Goal: Task Accomplishment & Management: Complete application form

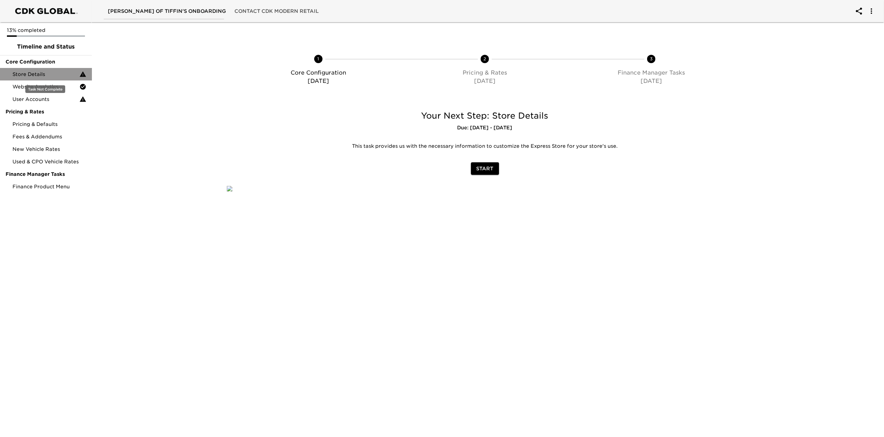
click at [64, 73] on span "Store Details" at bounding box center [45, 74] width 67 height 7
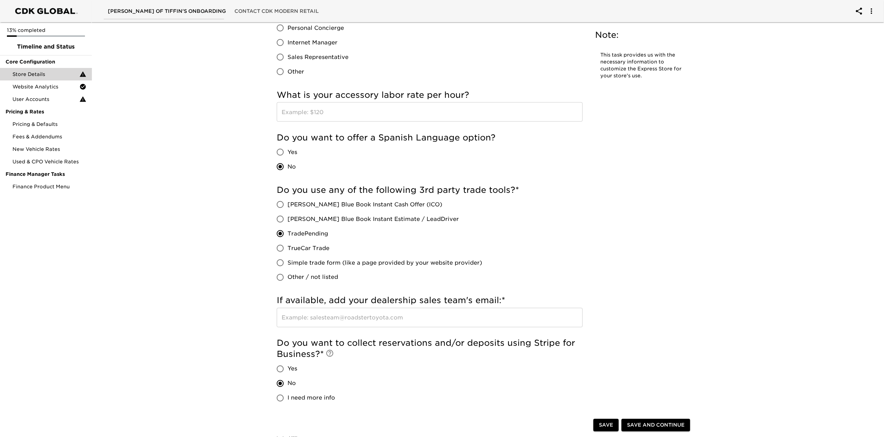
scroll to position [1202, 0]
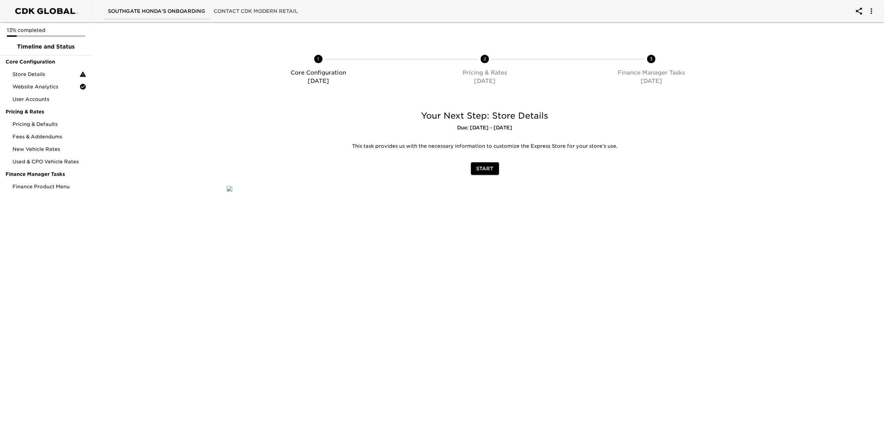
drag, startPoint x: 484, startPoint y: 178, endPoint x: 480, endPoint y: 168, distance: 11.2
click at [484, 178] on div "Your Next Step: Store Details Due: 08/29/25 - In 0 Days This task provides us w…" at bounding box center [485, 141] width 530 height 76
click at [480, 168] on span "Start" at bounding box center [484, 168] width 17 height 9
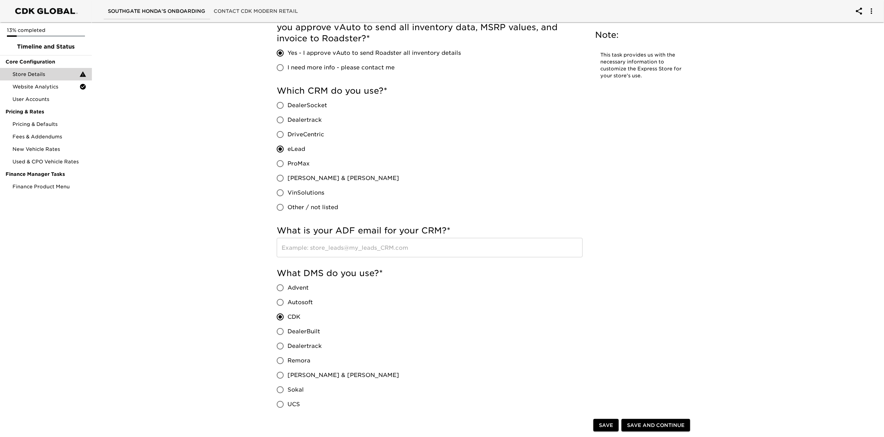
scroll to position [277, 0]
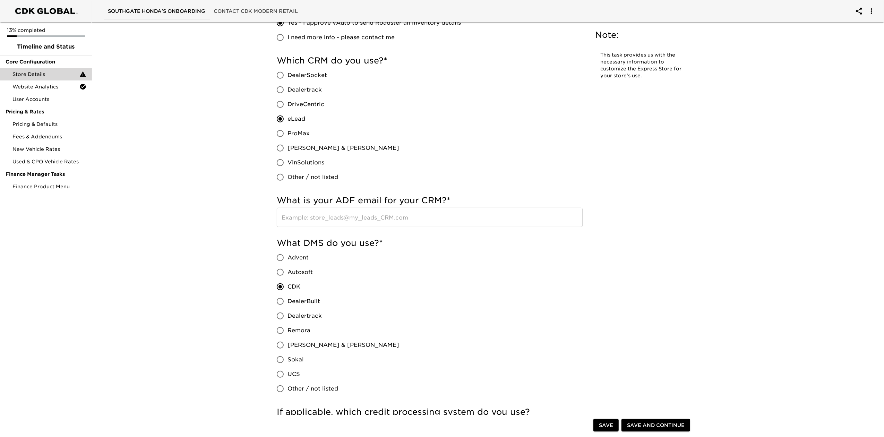
click at [460, 213] on input "text" at bounding box center [430, 217] width 306 height 19
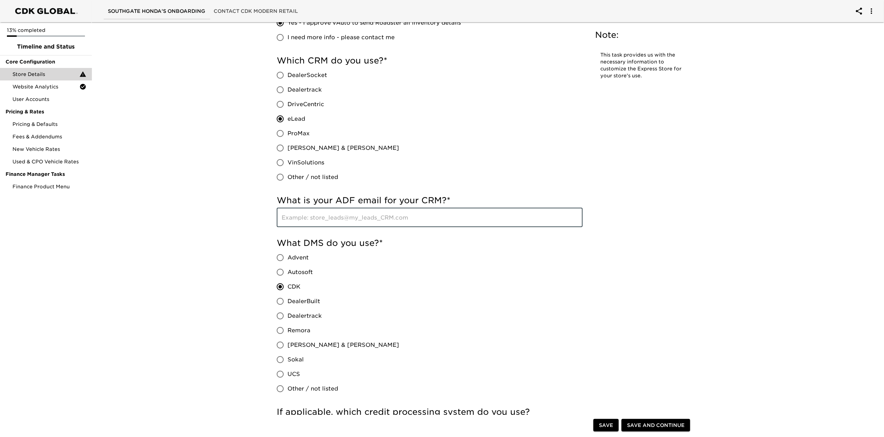
paste input "sales@southgatehonda.edealerhub.com"
type input "sales@southgatehonda.edealerhub.com"
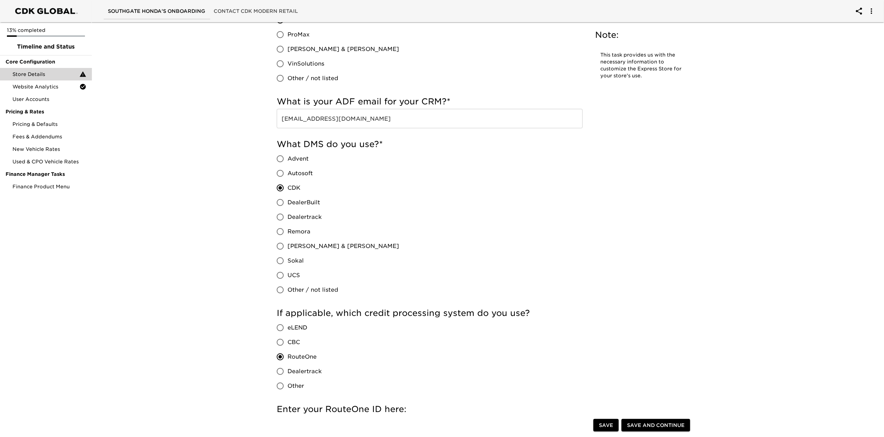
scroll to position [508, 0]
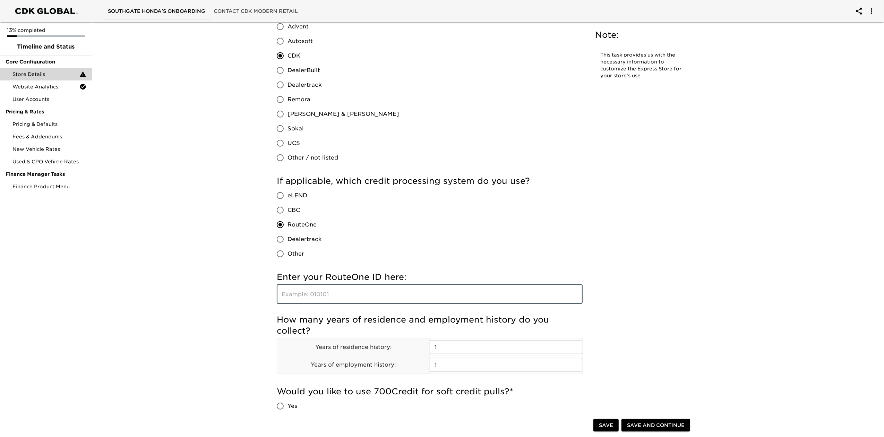
click at [341, 292] on input "text" at bounding box center [430, 293] width 306 height 19
type input "ek9yd"
click at [561, 250] on div "If applicable, which credit processing system do you use? eLEND CBC RouteOne De…" at bounding box center [430, 218] width 306 height 86
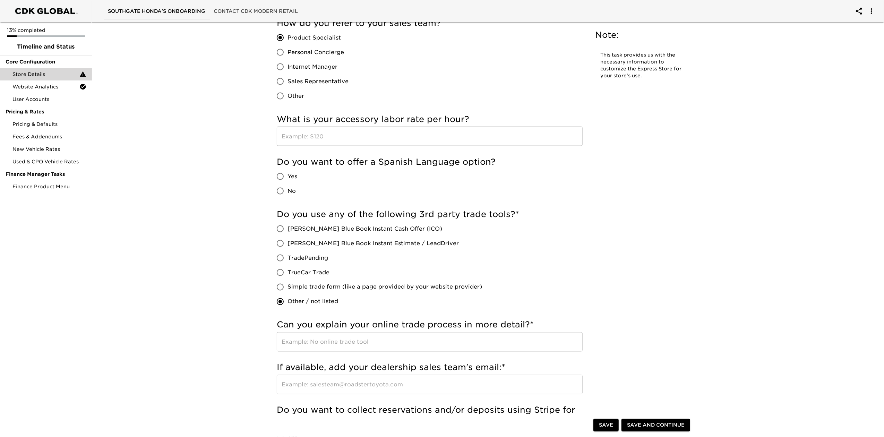
scroll to position [1063, 0]
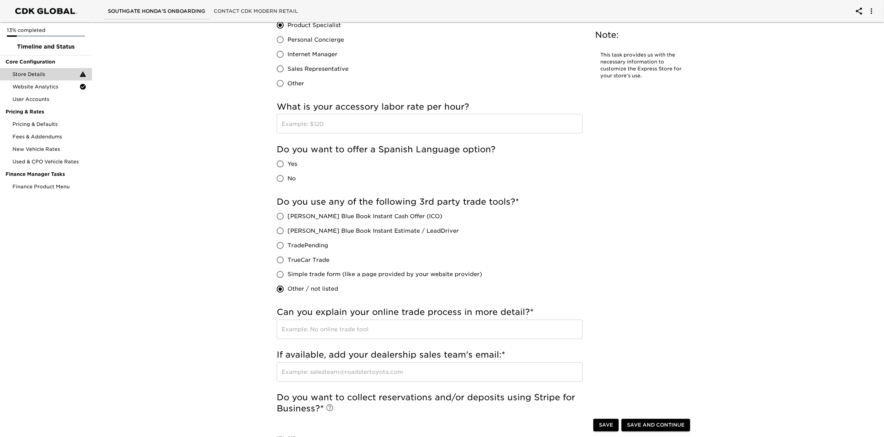
click at [289, 181] on span "No" at bounding box center [291, 178] width 8 height 8
click at [287, 181] on input "No" at bounding box center [280, 178] width 15 height 15
radio input "true"
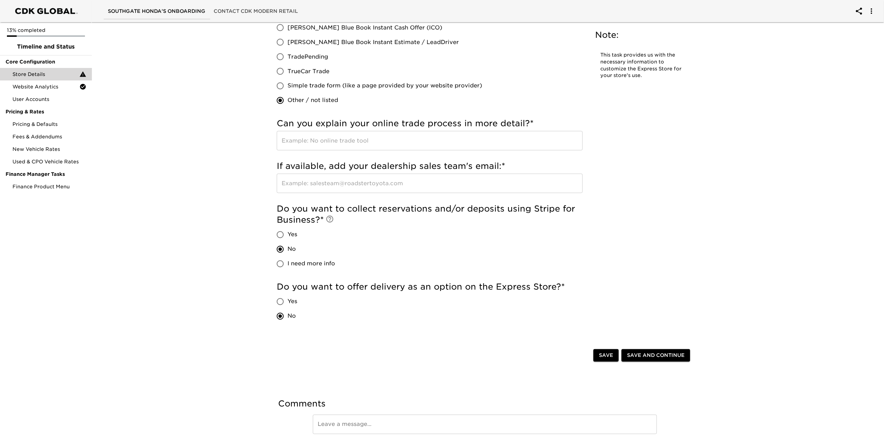
scroll to position [1282, 0]
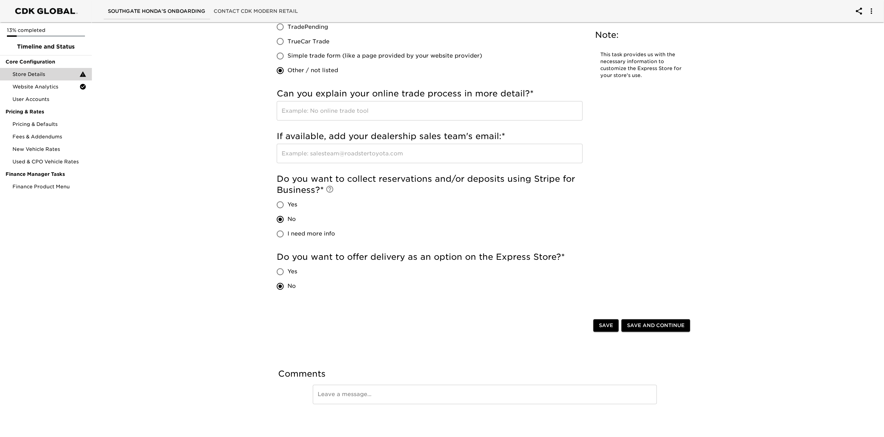
click at [675, 321] on span "Save and Continue" at bounding box center [656, 325] width 58 height 9
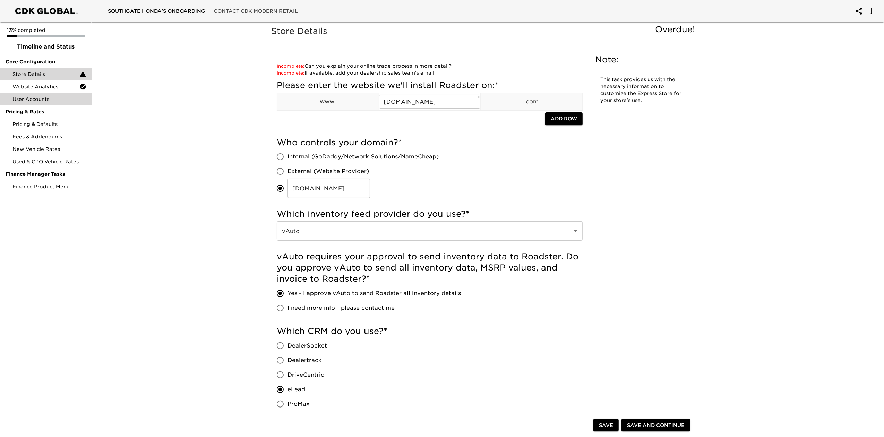
click at [47, 100] on span "User Accounts" at bounding box center [49, 99] width 74 height 7
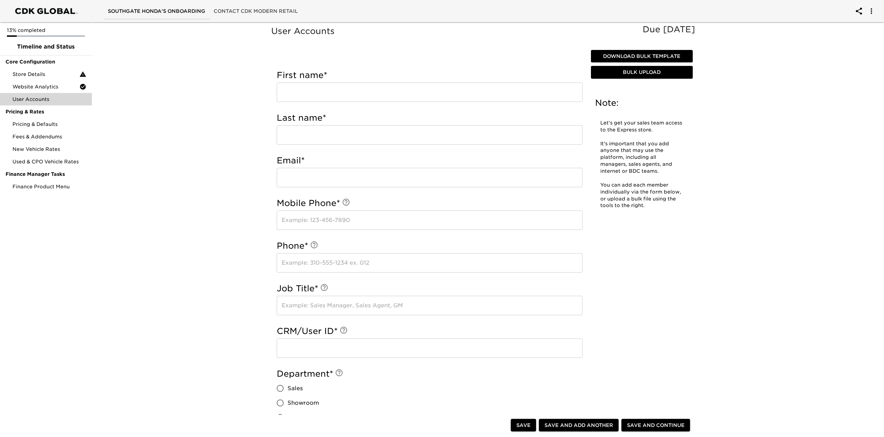
click at [646, 54] on span "Download Bulk Template" at bounding box center [642, 56] width 96 height 9
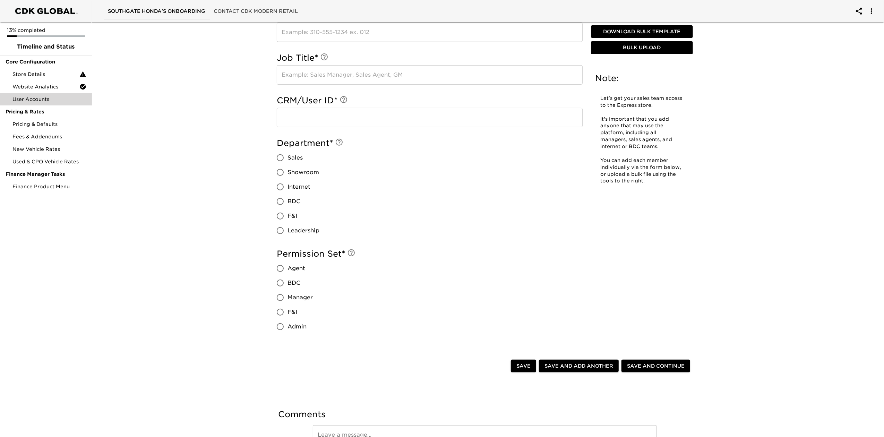
scroll to position [231, 0]
click at [651, 45] on span "Bulk Upload" at bounding box center [642, 48] width 96 height 9
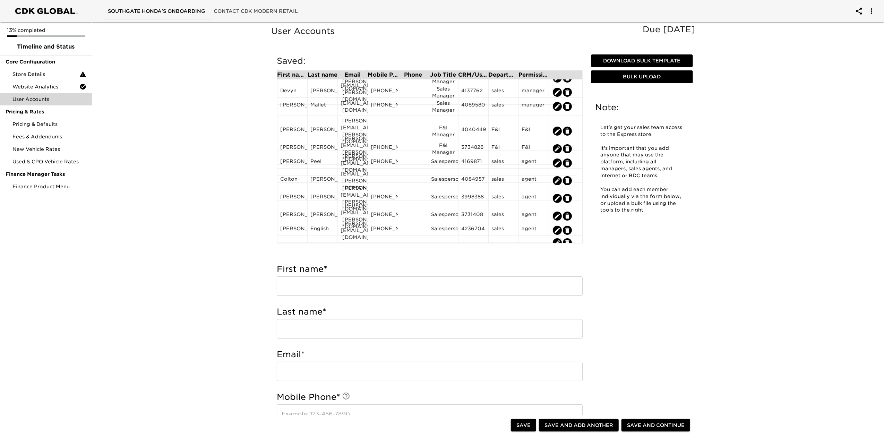
scroll to position [24, 0]
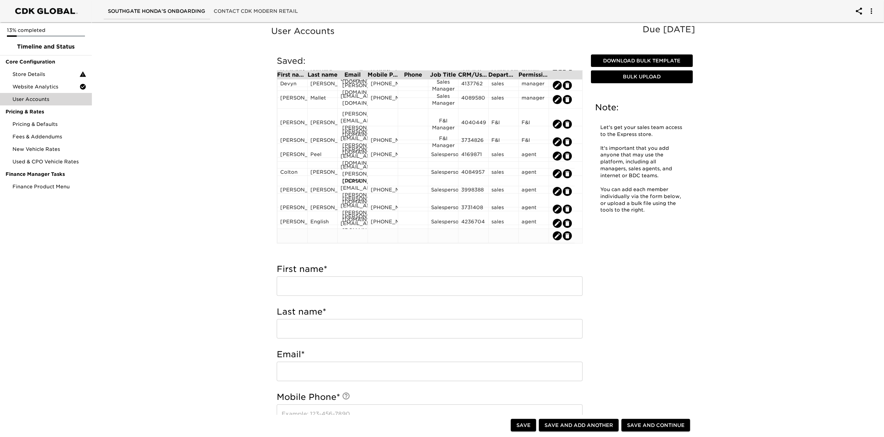
click at [569, 234] on icon "edit" at bounding box center [567, 235] width 7 height 7
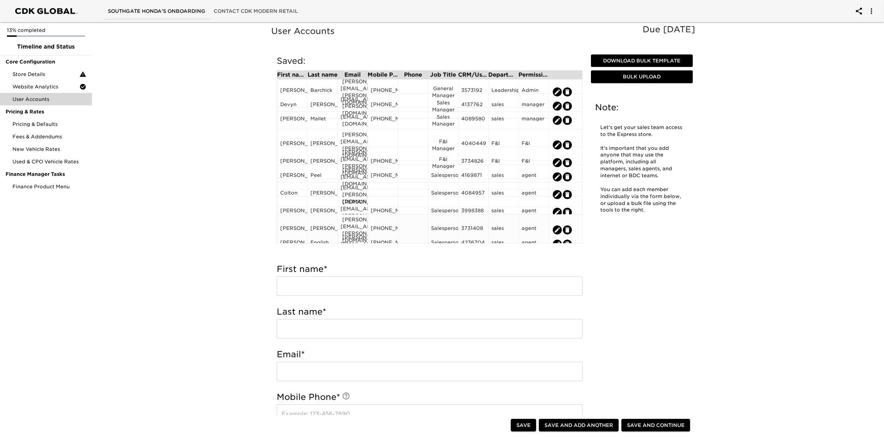
scroll to position [0, 0]
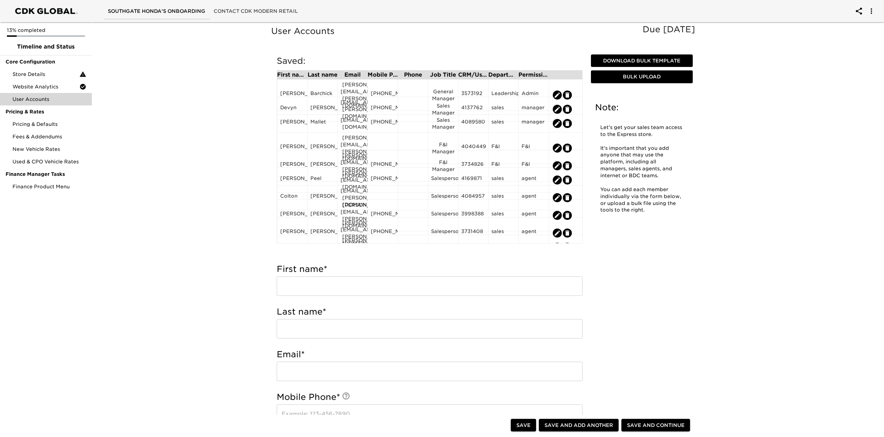
click at [659, 424] on span "Save and Continue" at bounding box center [656, 425] width 58 height 9
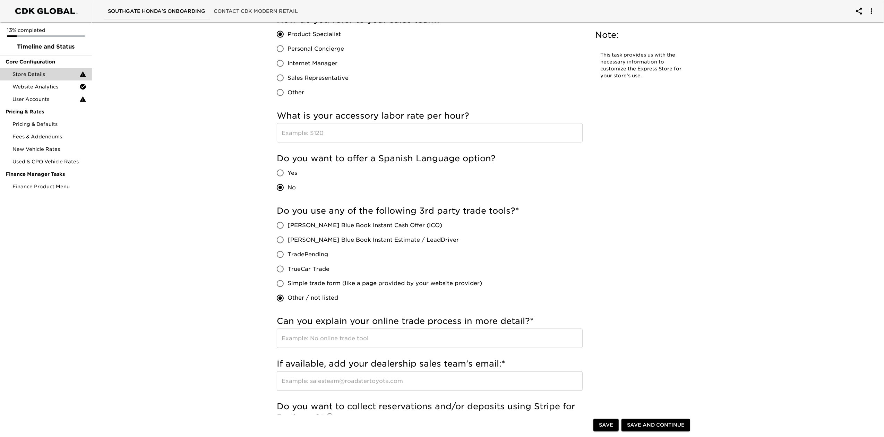
scroll to position [1156, 0]
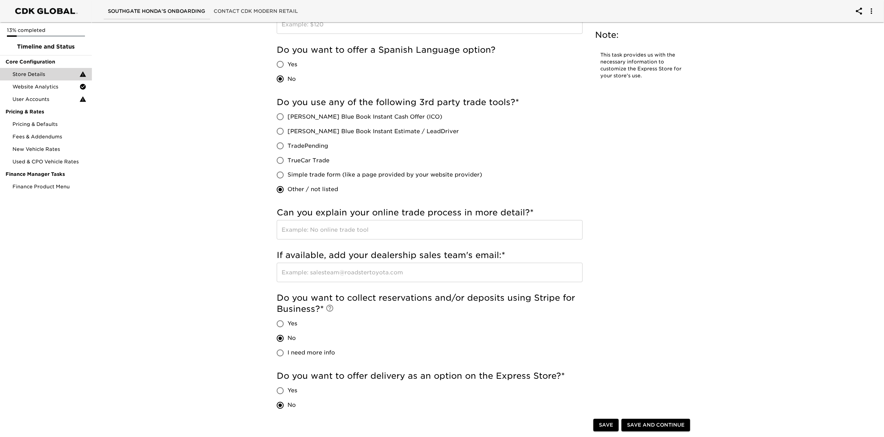
click at [491, 271] on input "text" at bounding box center [430, 272] width 306 height 19
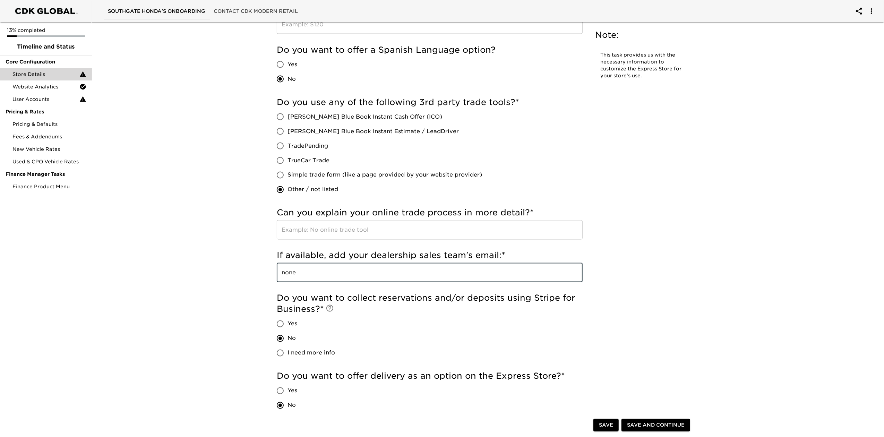
type input "none"
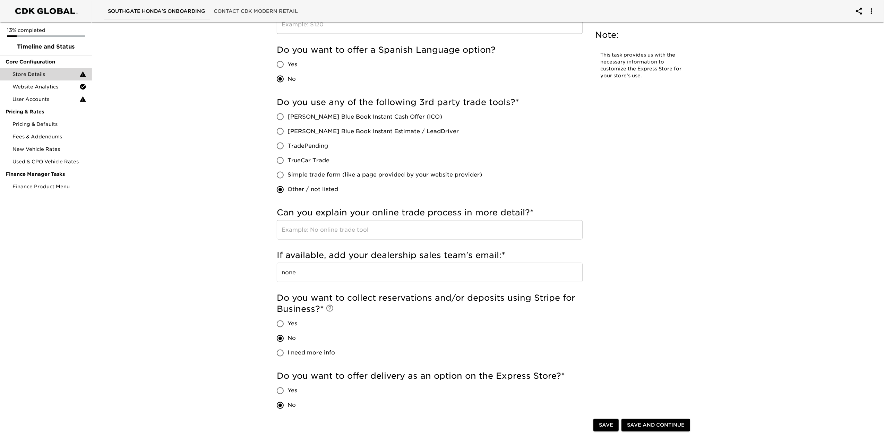
click at [652, 425] on span "Save and Continue" at bounding box center [656, 425] width 58 height 9
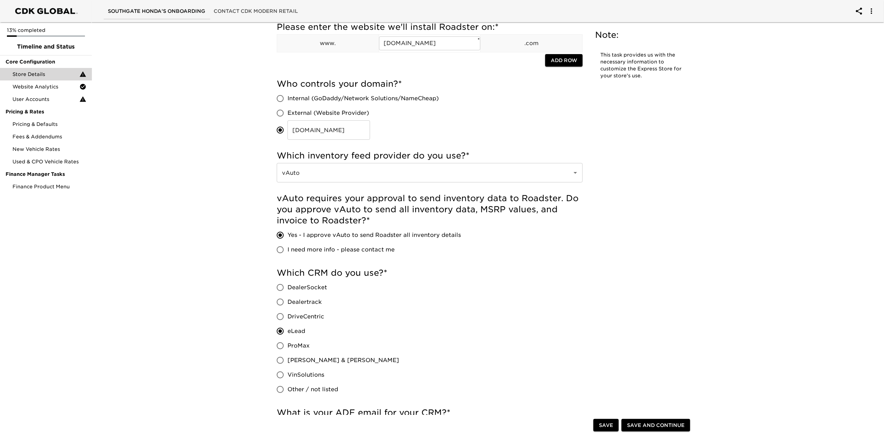
scroll to position [0, 0]
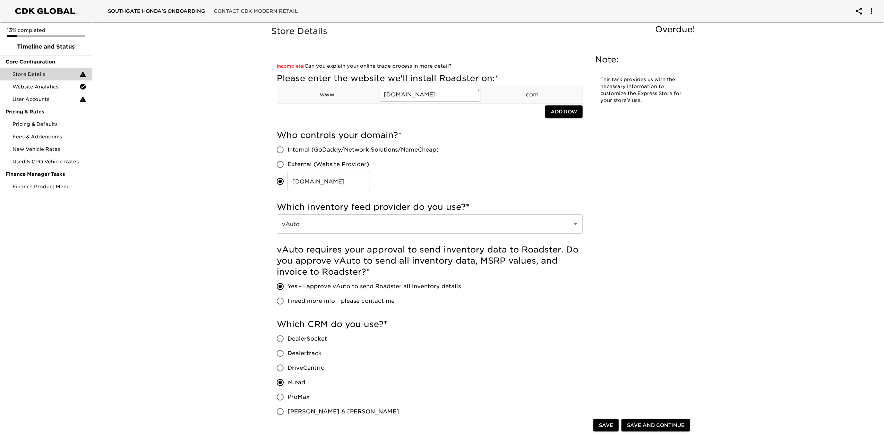
click at [659, 423] on span "Save and Continue" at bounding box center [656, 425] width 58 height 9
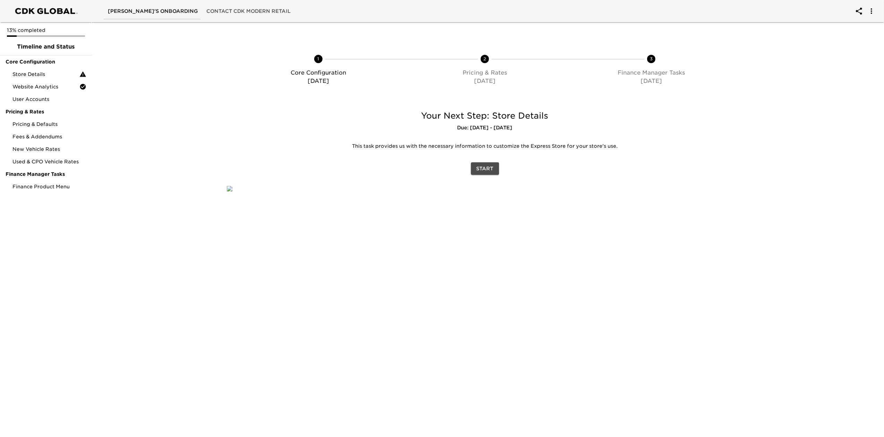
click at [487, 171] on span "Start" at bounding box center [484, 168] width 17 height 9
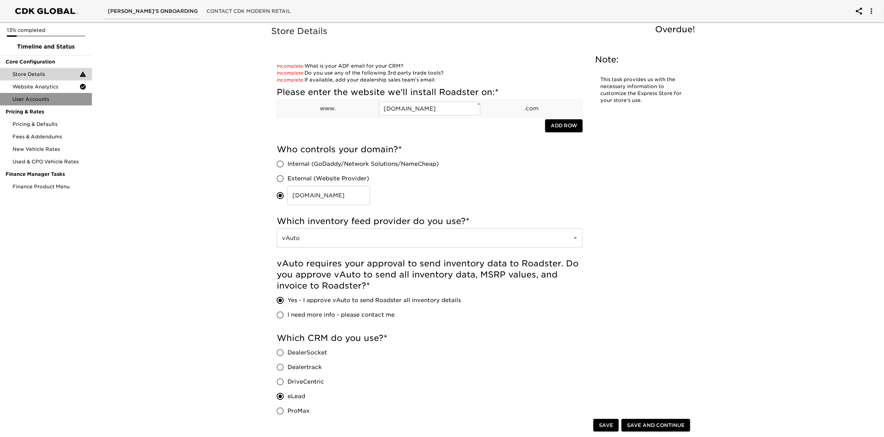
click at [35, 102] on span "User Accounts" at bounding box center [49, 99] width 74 height 7
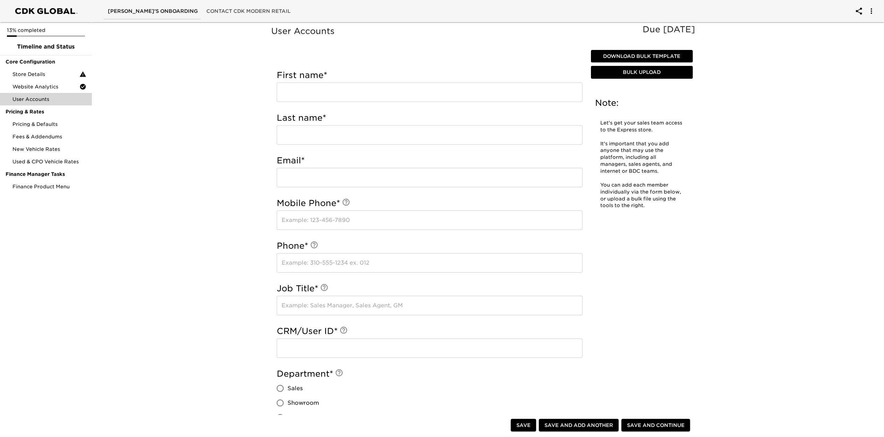
click at [651, 54] on span "Download Bulk Template" at bounding box center [642, 56] width 96 height 9
click at [792, 17] on div "Reineke Honda's Onboarding Contact CDK Modern Retail" at bounding box center [442, 11] width 884 height 22
click at [661, 74] on span "Bulk Upload" at bounding box center [642, 72] width 96 height 9
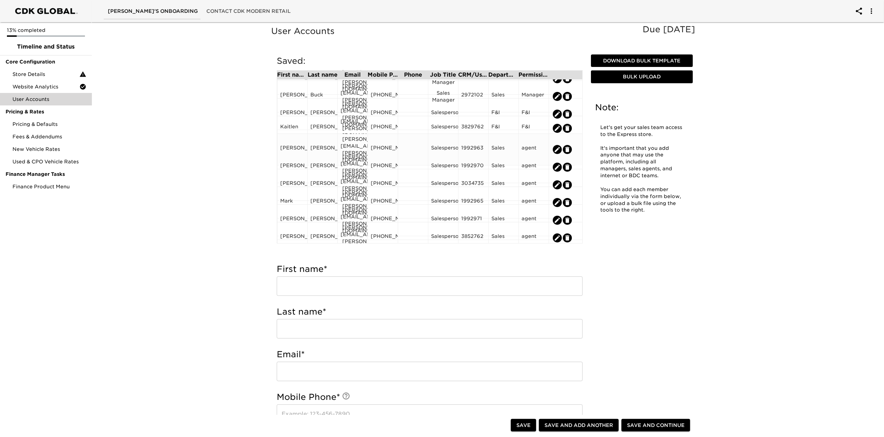
scroll to position [63, 0]
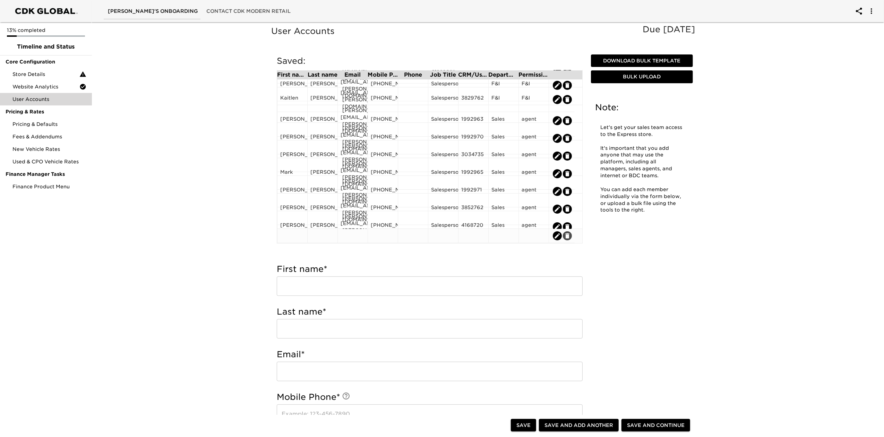
click at [567, 236] on icon "edit" at bounding box center [567, 235] width 4 height 5
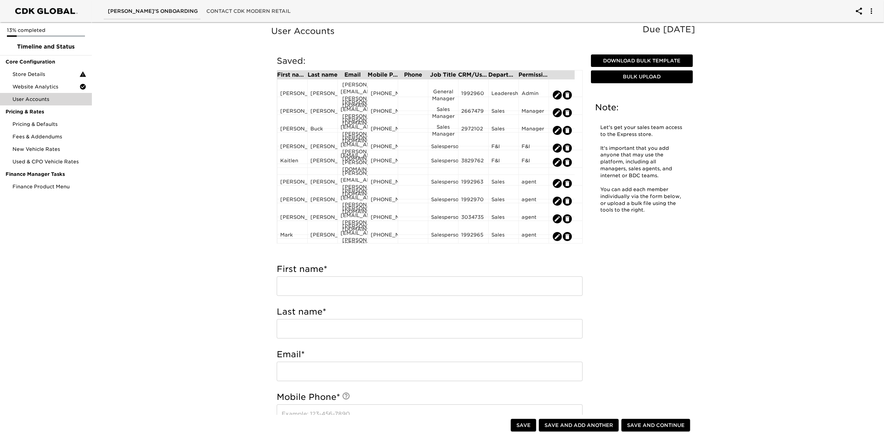
click at [612, 241] on div "User Accounts Due in 3 Days Note: Let's get your sales team access to the Expre…" at bounding box center [485, 402] width 430 height 756
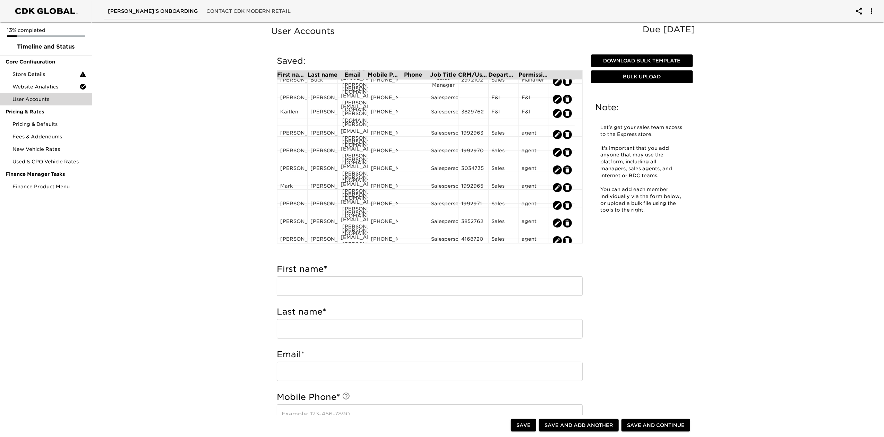
scroll to position [0, 0]
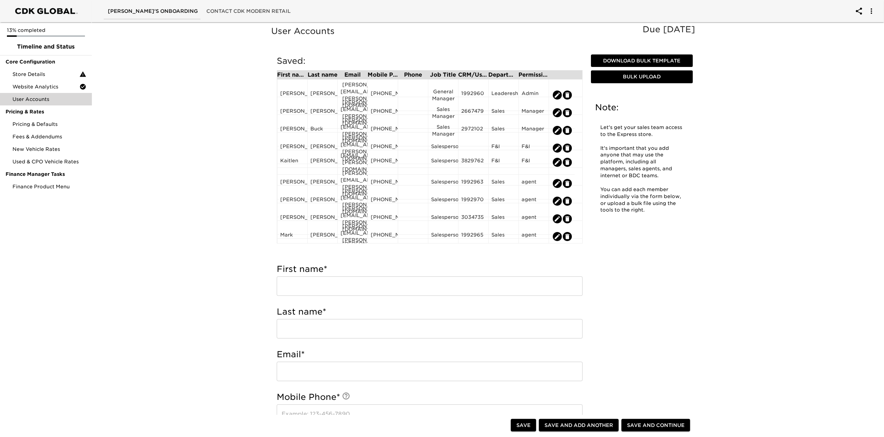
click at [626, 328] on div "User Accounts Due in 3 Days Note: Let's get your sales team access to the Expre…" at bounding box center [485, 402] width 430 height 756
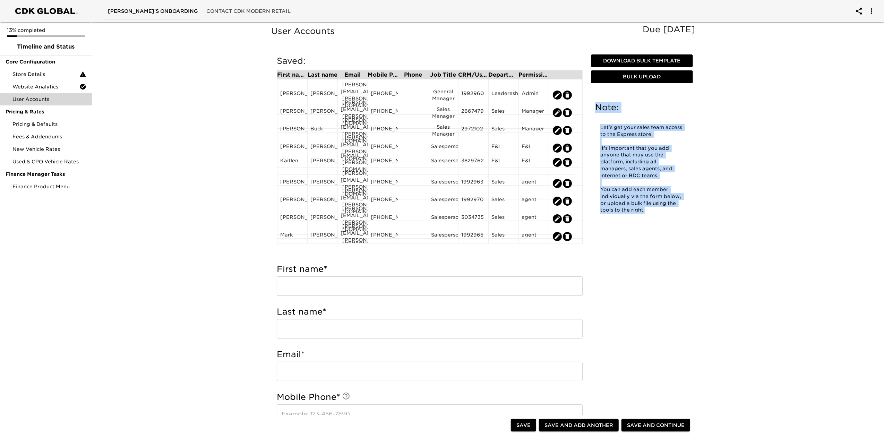
drag, startPoint x: 654, startPoint y: 212, endPoint x: 593, endPoint y: 99, distance: 128.8
click at [593, 99] on div "Note: Let's get your sales team access to the Express store. It's important tha…" at bounding box center [641, 161] width 105 height 130
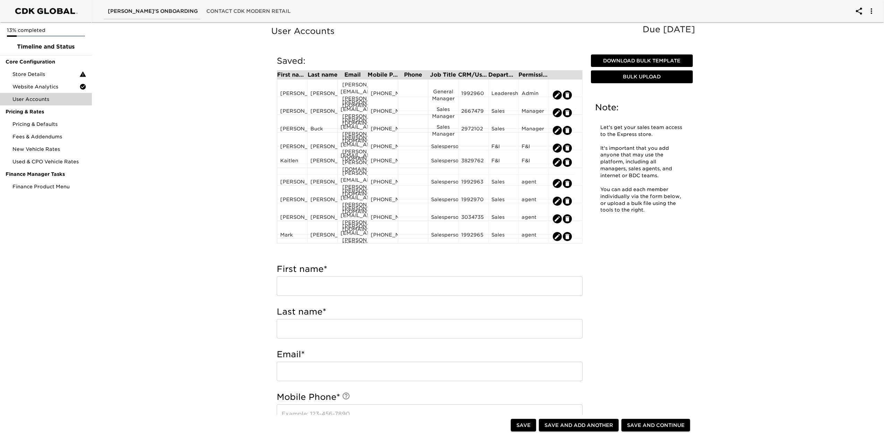
click at [663, 231] on div "User Accounts Due in 3 Days Note: Let's get your sales team access to the Expre…" at bounding box center [485, 402] width 430 height 756
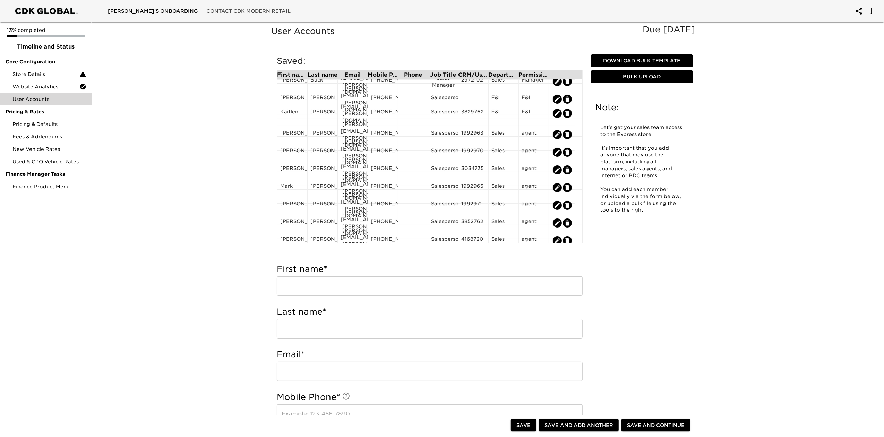
click at [679, 360] on div "User Accounts Due in 3 Days Note: Let's get your sales team access to the Expre…" at bounding box center [485, 402] width 430 height 756
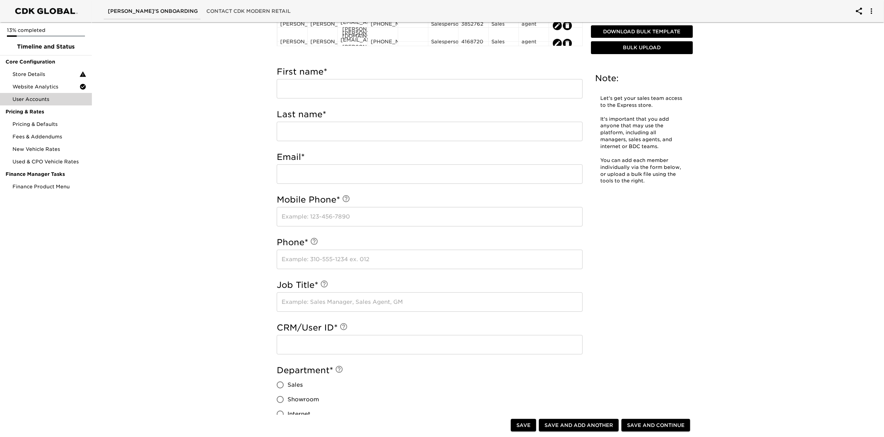
scroll to position [231, 0]
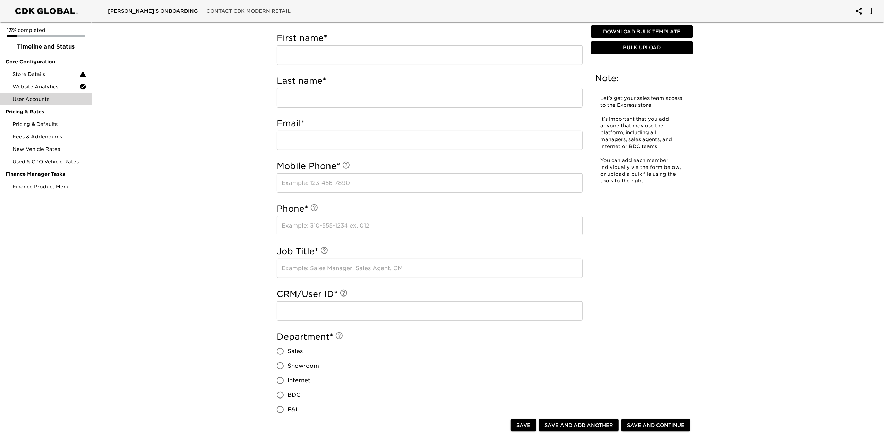
click at [645, 270] on div "User Accounts Due in 3 Days Note: Let's get your sales team access to the Expre…" at bounding box center [485, 171] width 430 height 756
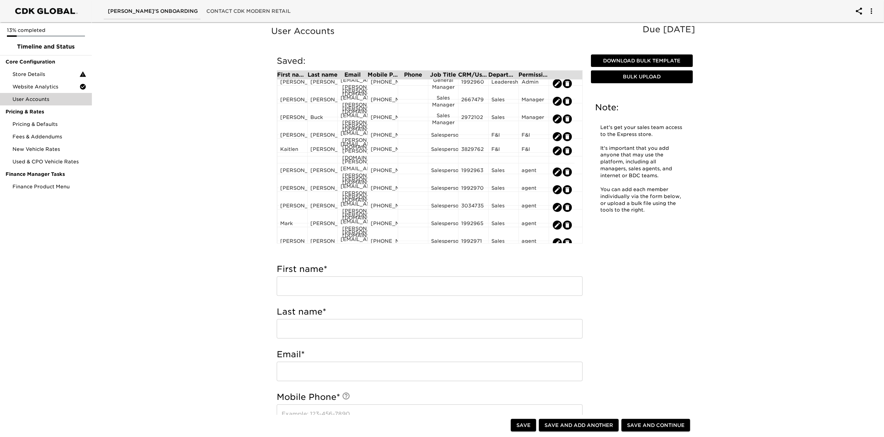
scroll to position [0, 0]
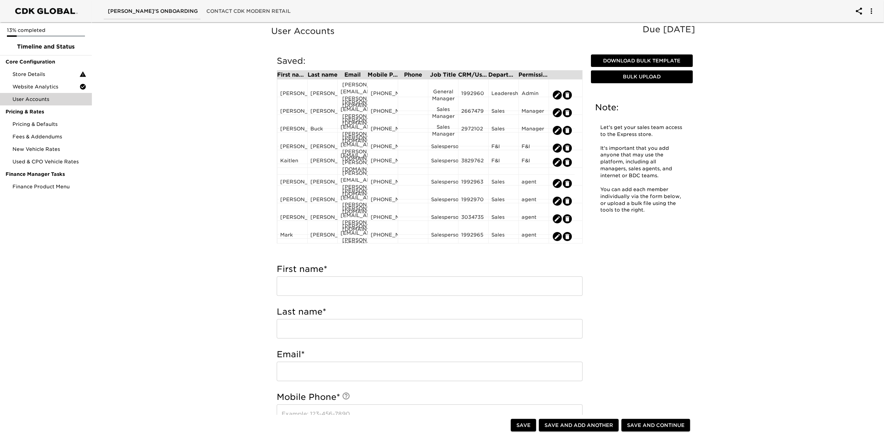
click at [670, 426] on span "Save and Continue" at bounding box center [656, 425] width 58 height 9
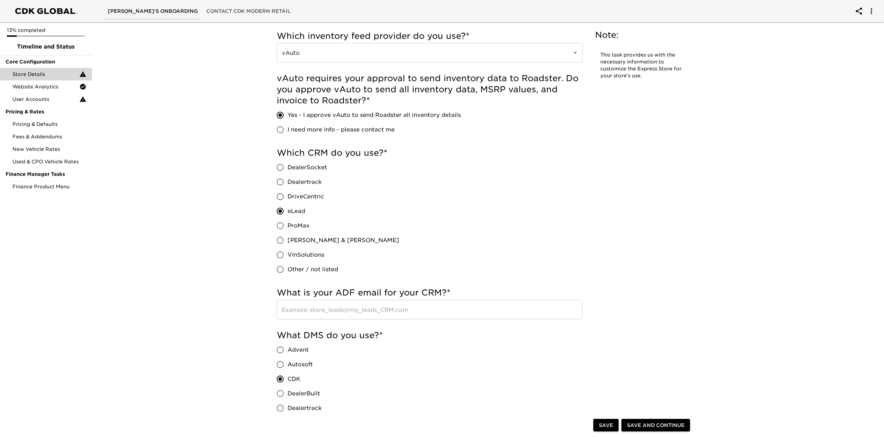
scroll to position [185, 0]
click at [514, 309] on input "text" at bounding box center [430, 309] width 306 height 19
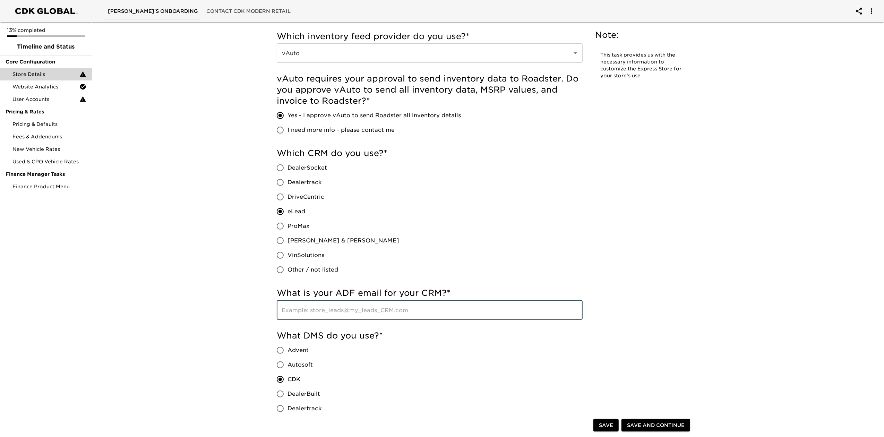
paste input "sales@reinekehonda.edealerhub.com"
click at [297, 311] on input "sales@reinekehonda.edealerhub.com" at bounding box center [430, 309] width 306 height 19
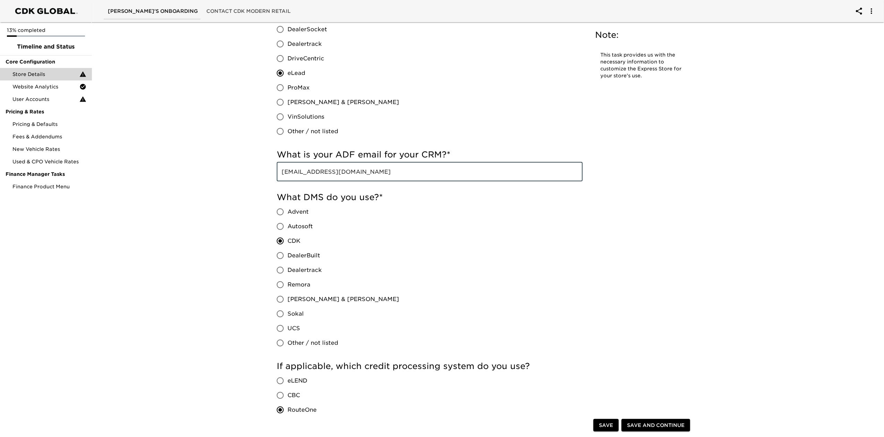
scroll to position [416, 0]
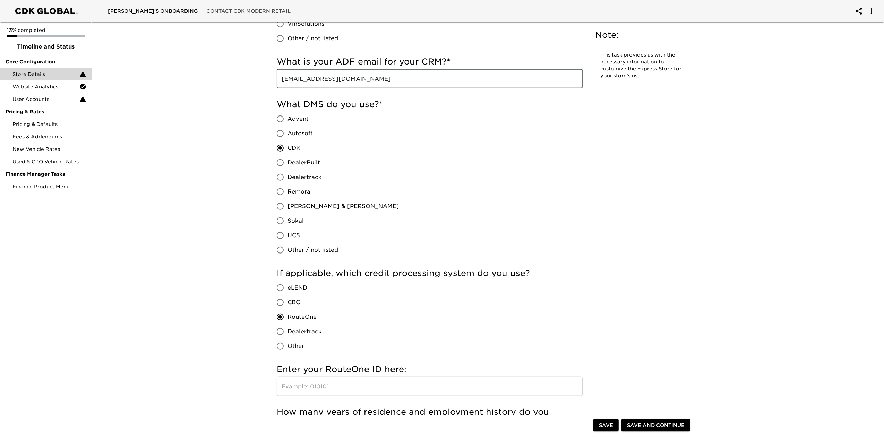
type input "sales@reinekehonda.edealerhub.com"
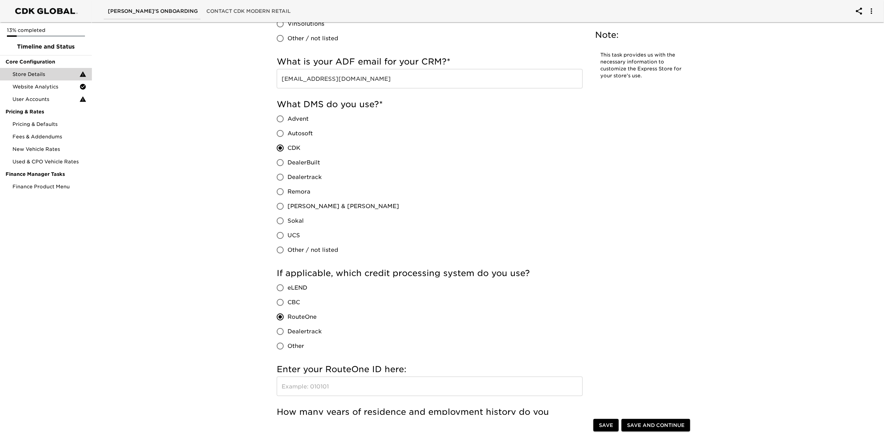
click at [401, 383] on input "text" at bounding box center [430, 386] width 306 height 19
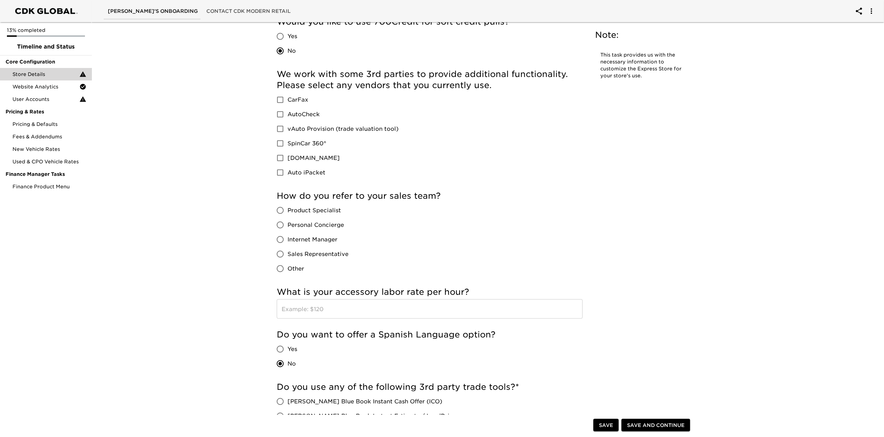
scroll to position [878, 0]
type input "JM8JG"
click at [318, 210] on span "Product Specialist" at bounding box center [313, 210] width 53 height 8
click at [287, 210] on input "Product Specialist" at bounding box center [280, 210] width 15 height 15
radio input "true"
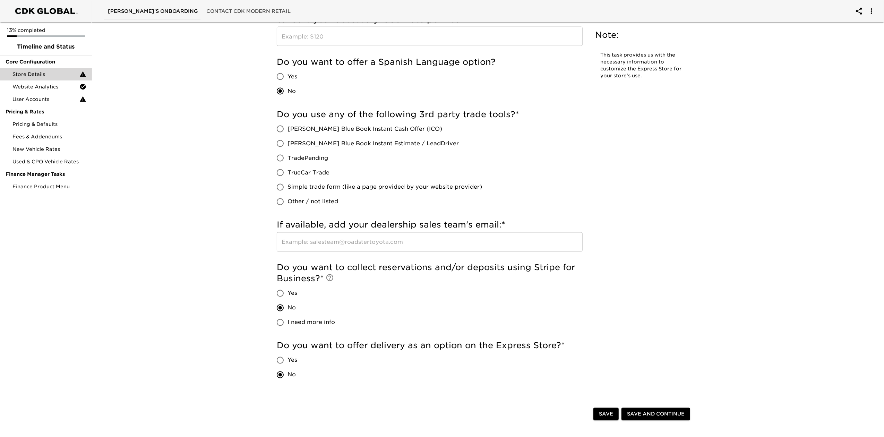
scroll to position [1156, 0]
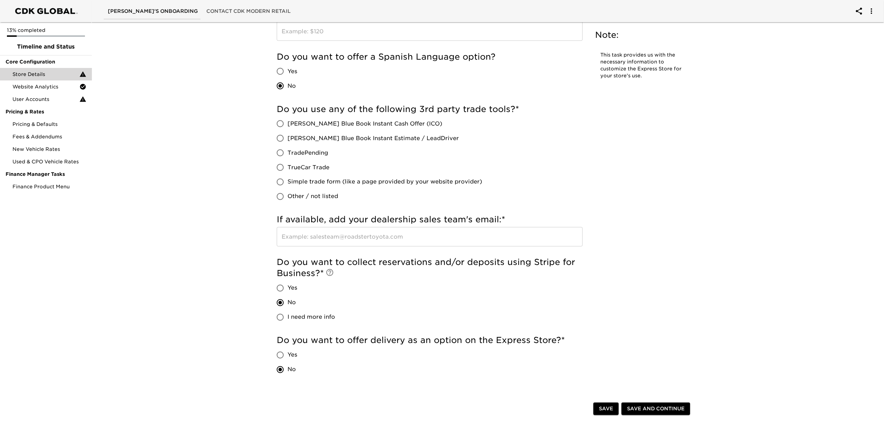
click at [426, 232] on input "text" at bounding box center [430, 236] width 306 height 19
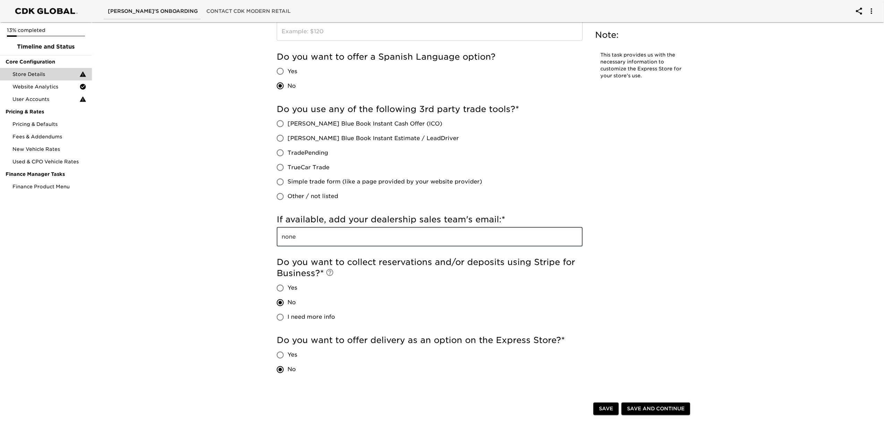
type input "none"
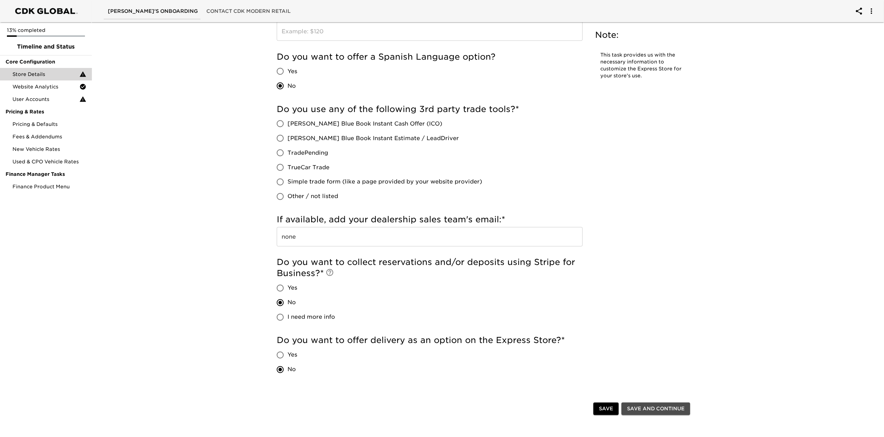
click at [649, 410] on span "Save and Continue" at bounding box center [656, 409] width 58 height 9
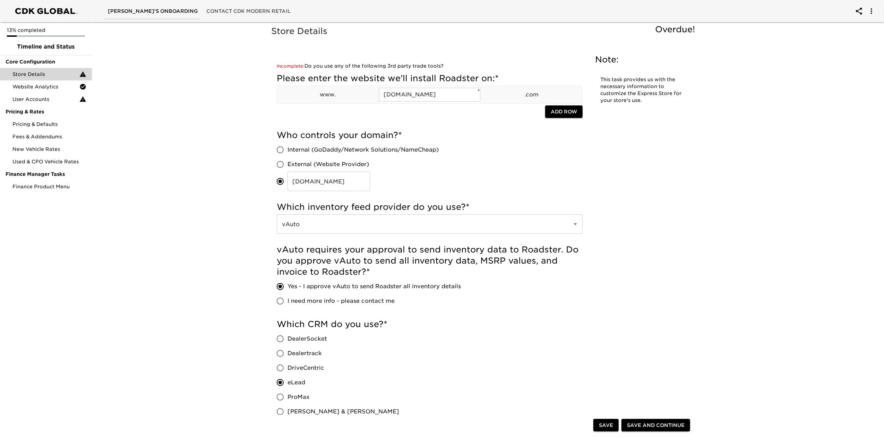
click at [508, 117] on div at bounding box center [411, 112] width 268 height 14
click at [680, 430] on button "Save and Continue" at bounding box center [655, 425] width 69 height 13
click at [46, 95] on div "User Accounts" at bounding box center [46, 99] width 92 height 12
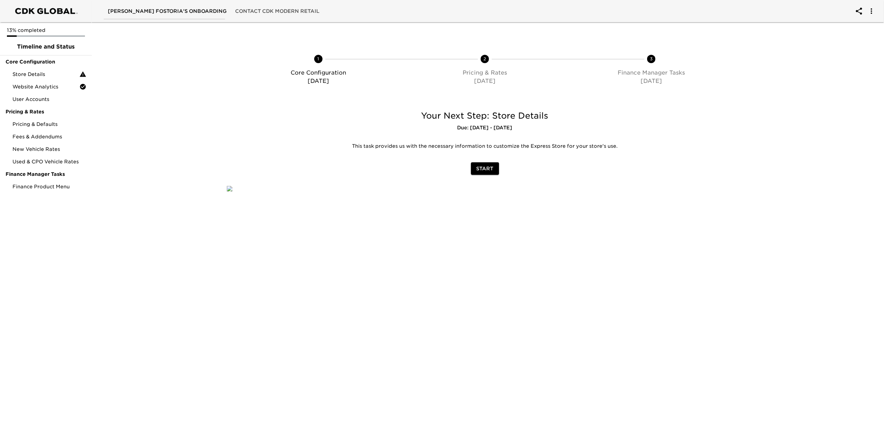
click at [489, 170] on span "Start" at bounding box center [484, 168] width 17 height 9
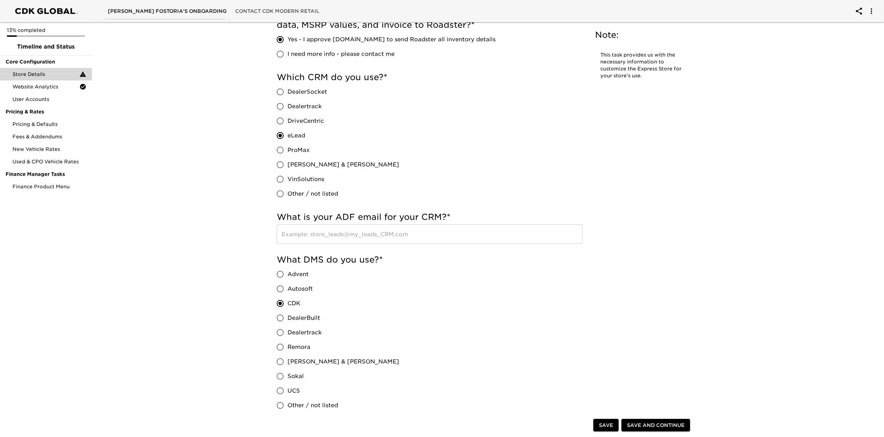
scroll to position [277, 0]
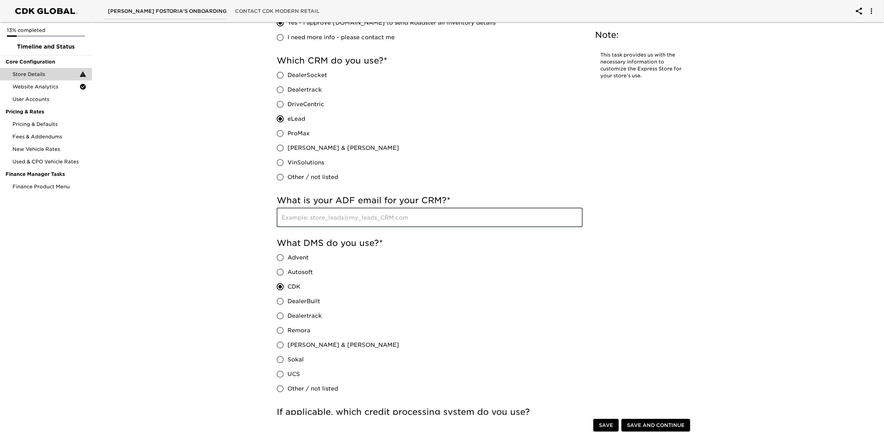
click at [556, 219] on input "text" at bounding box center [430, 217] width 306 height 19
paste input "josh.newlove@forddirectcrm.com"
type input "josh.newlove@forddirectcrm.com"
click at [579, 263] on div "What DMS do you use? * Advent Autosoft CDK DealerBuilt Dealertrack Remora Reyno…" at bounding box center [430, 317] width 306 height 158
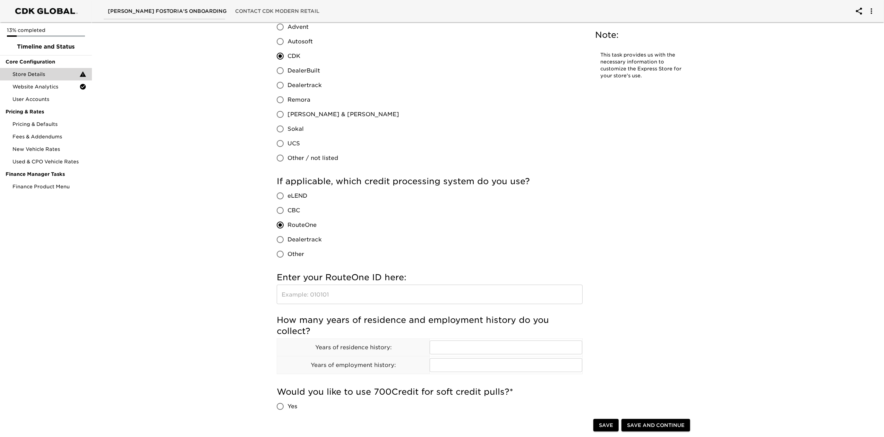
scroll to position [508, 0]
click at [468, 296] on input "text" at bounding box center [430, 293] width 306 height 19
type input "EA9WQ"
click at [612, 249] on div "Store Details Overdue! Note: This task provides us with the necessary informati…" at bounding box center [485, 281] width 430 height 1530
click at [532, 345] on input "text" at bounding box center [506, 347] width 153 height 14
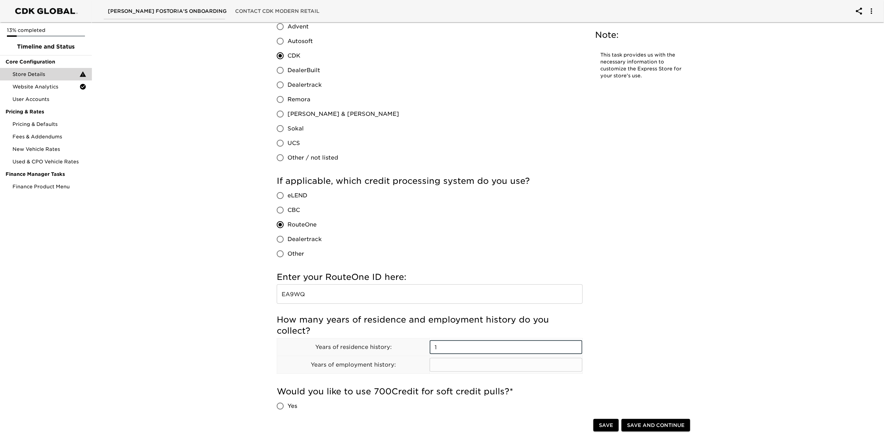
type input "1"
click at [503, 362] on input "text" at bounding box center [506, 365] width 153 height 14
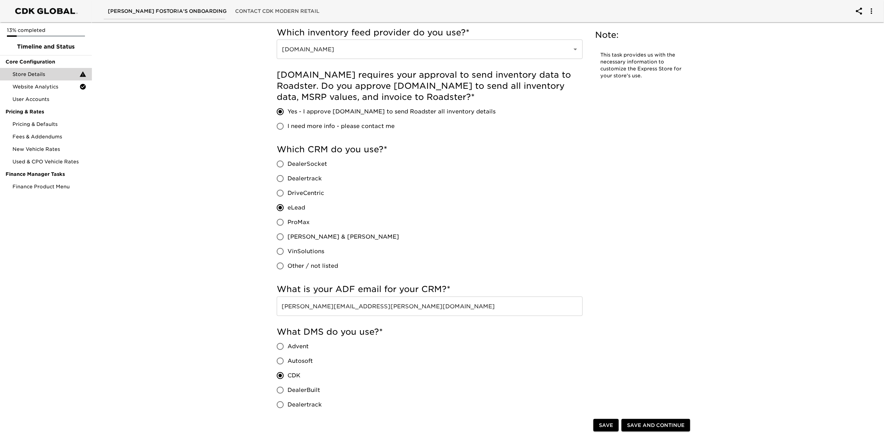
scroll to position [92, 0]
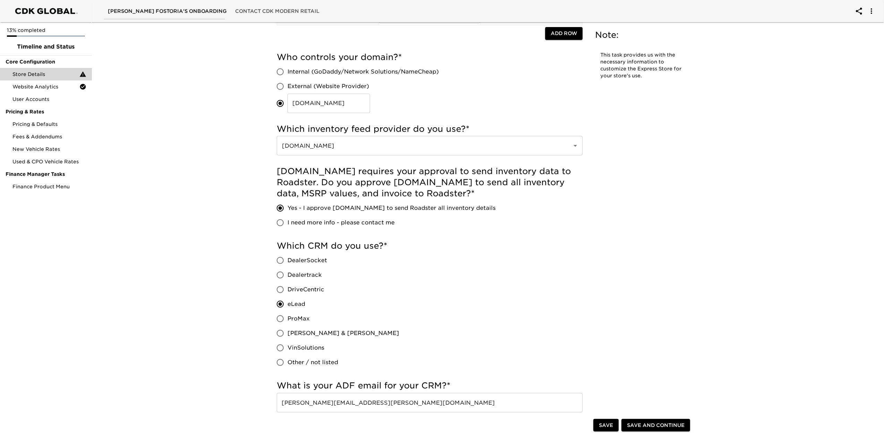
type input "1"
click at [667, 431] on button "Save and Continue" at bounding box center [655, 425] width 69 height 13
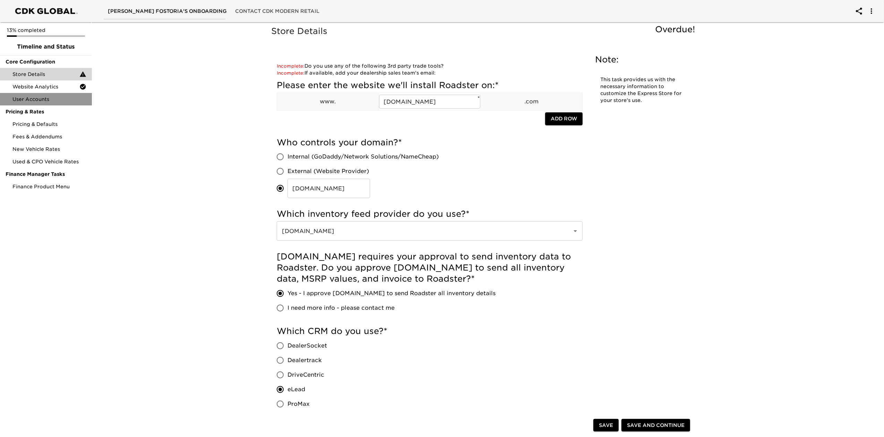
click at [41, 99] on span "User Accounts" at bounding box center [49, 99] width 74 height 7
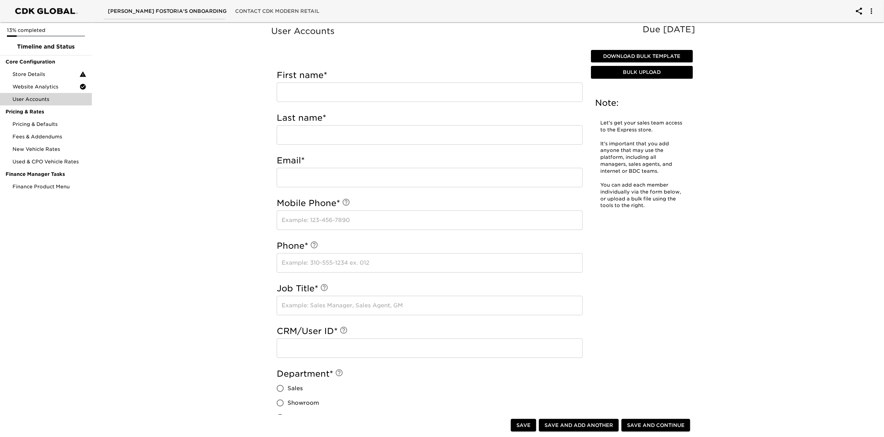
click at [386, 91] on input "text" at bounding box center [430, 92] width 306 height 19
type input "Amanda"
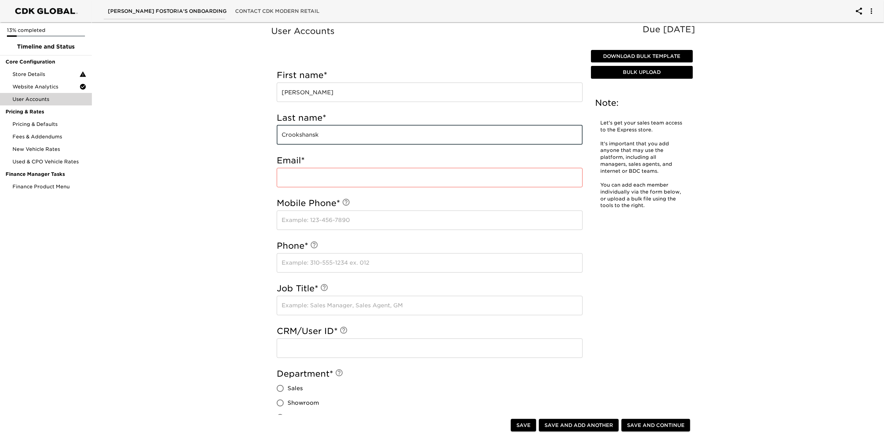
click at [365, 143] on input "Crookshansk" at bounding box center [430, 134] width 306 height 19
type input "Crookshanks"
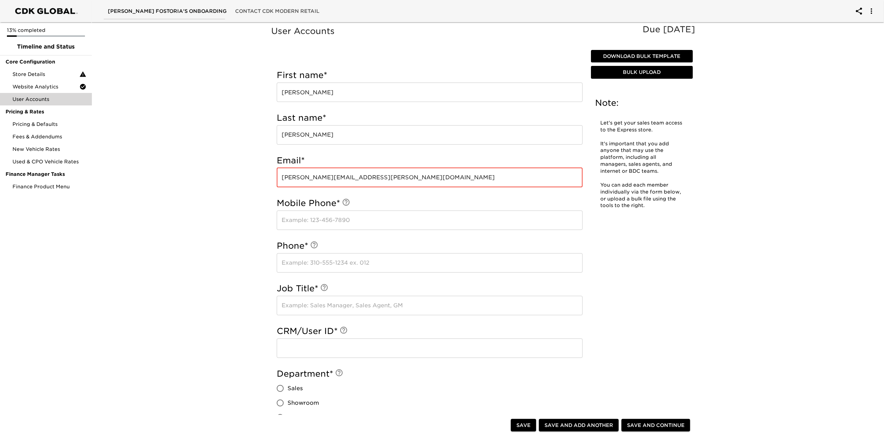
type input "Amanda.crookshanks@drivereineke.com"
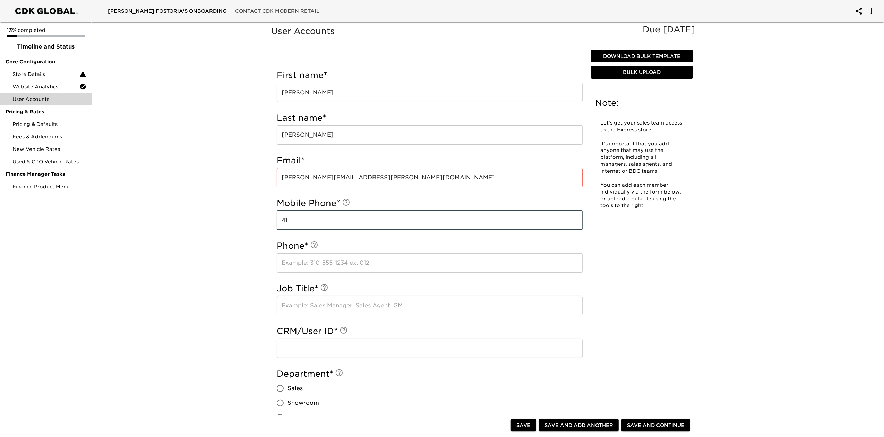
type input "4"
type input "567-387-8187"
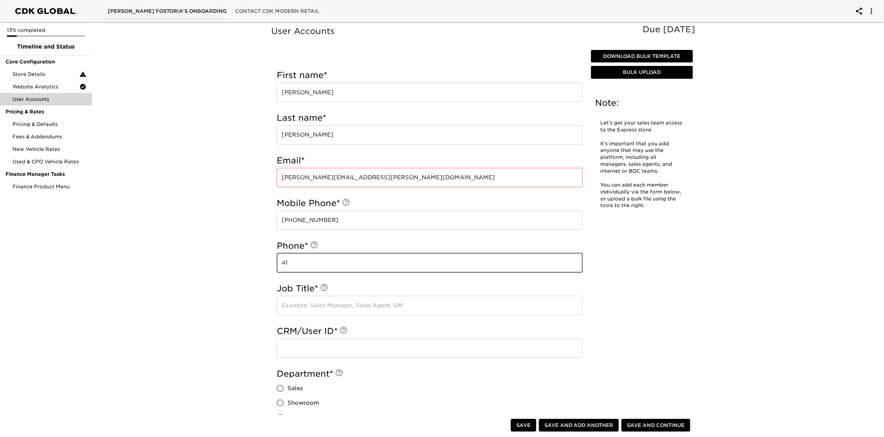
type input "4"
click at [406, 312] on input "text" at bounding box center [430, 305] width 306 height 19
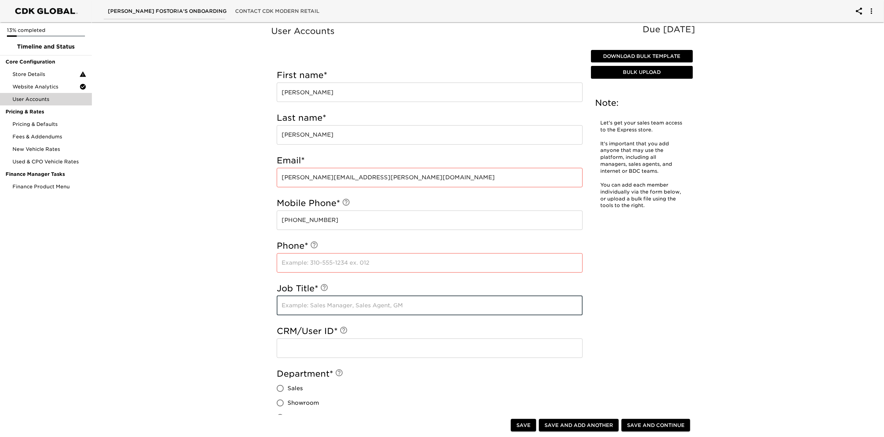
type input "General Manager"
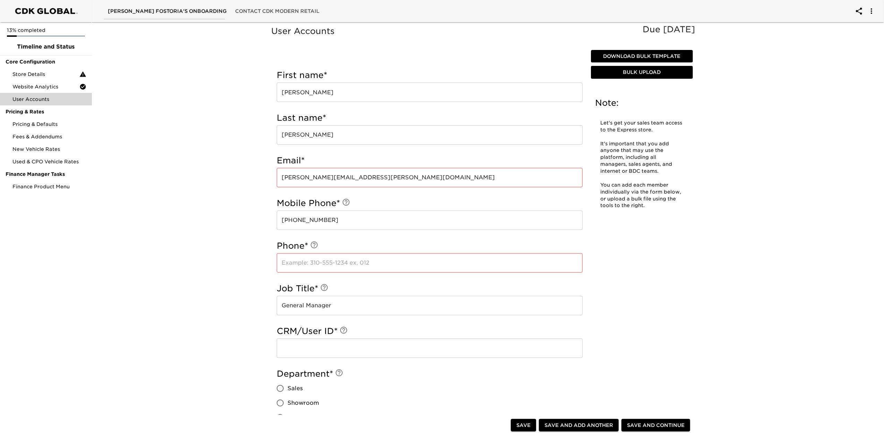
click at [343, 349] on input "text" at bounding box center [430, 347] width 306 height 19
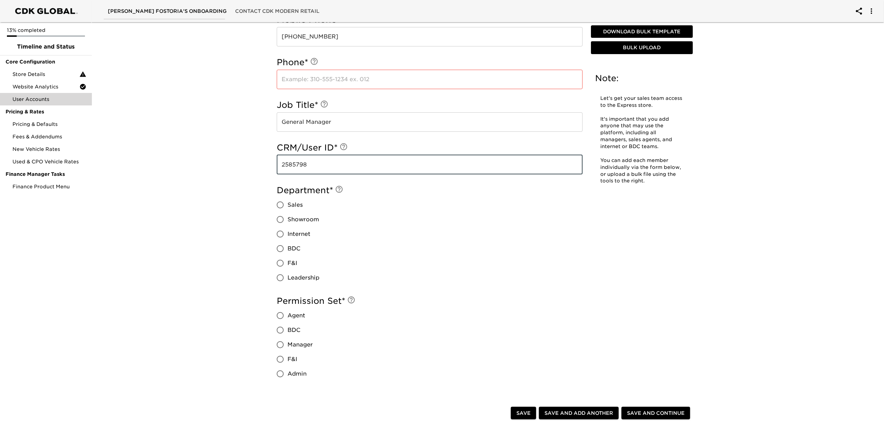
scroll to position [185, 0]
type input "2585798"
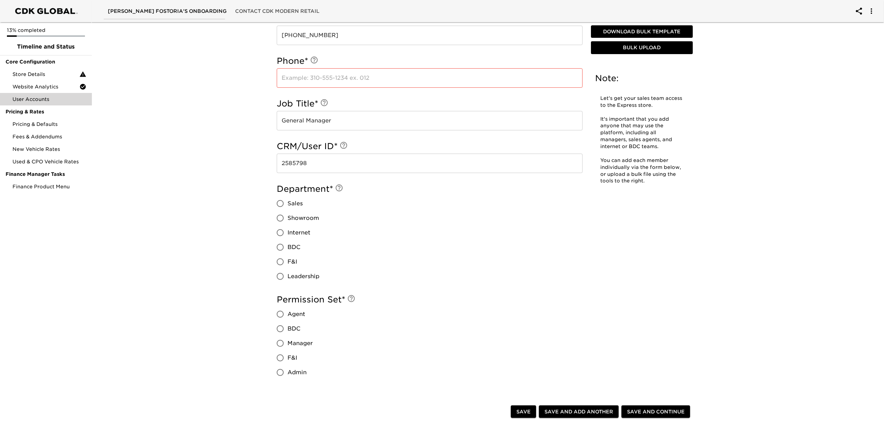
click at [303, 275] on span "Leadership" at bounding box center [303, 276] width 32 height 8
click at [287, 275] on input "Leadership" at bounding box center [280, 276] width 15 height 15
radio input "true"
click at [303, 379] on label "Admin" at bounding box center [293, 372] width 40 height 15
click at [287, 379] on input "Admin" at bounding box center [280, 372] width 15 height 15
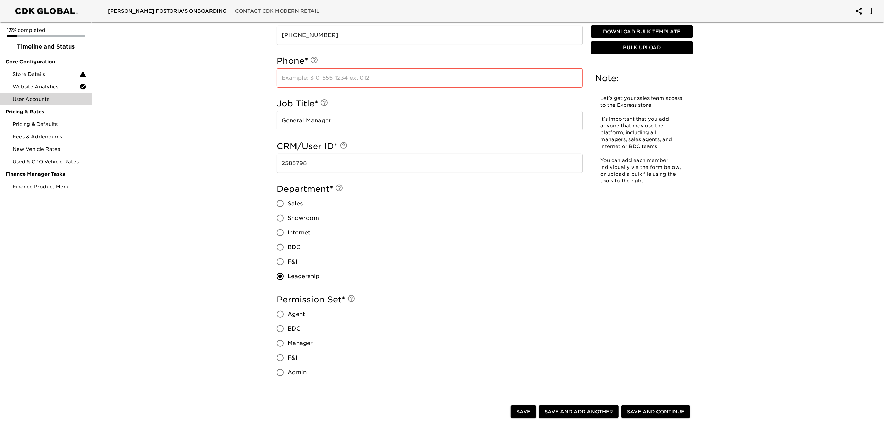
radio input "true"
click at [304, 345] on span "Manager" at bounding box center [299, 343] width 25 height 8
click at [287, 345] on input "Manager" at bounding box center [280, 343] width 15 height 15
radio input "true"
click at [295, 379] on label "Admin" at bounding box center [293, 372] width 40 height 15
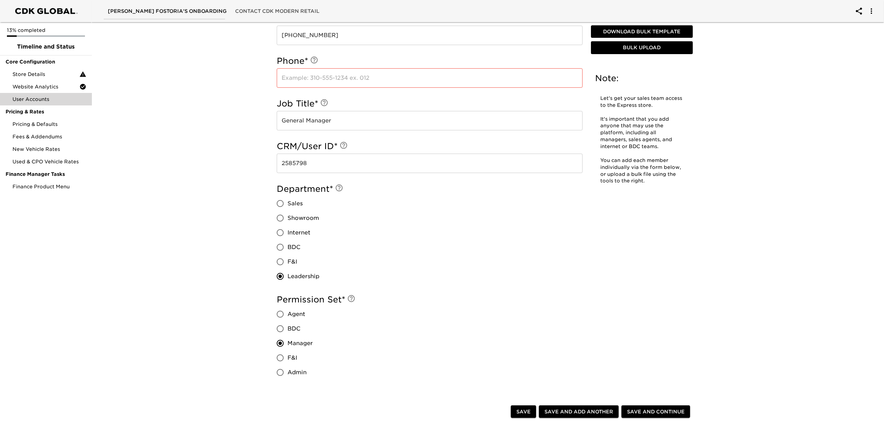
click at [287, 379] on input "Admin" at bounding box center [280, 372] width 15 height 15
radio input "true"
click at [586, 413] on span "Save and Add Another" at bounding box center [578, 411] width 69 height 9
radio input "false"
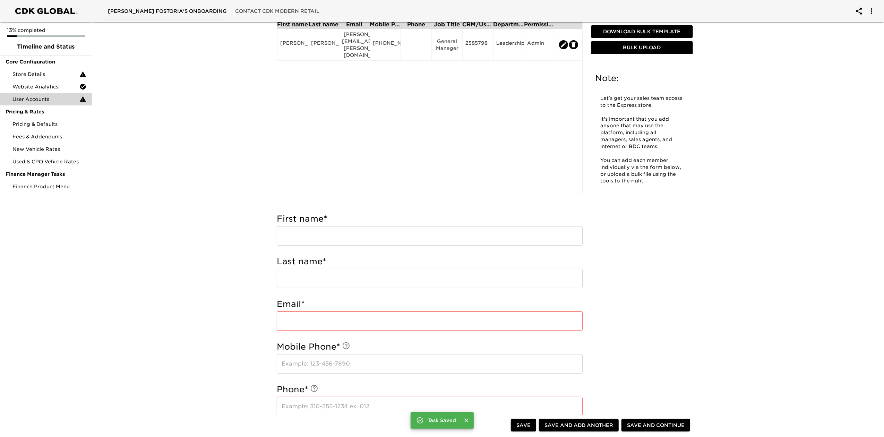
scroll to position [0, 0]
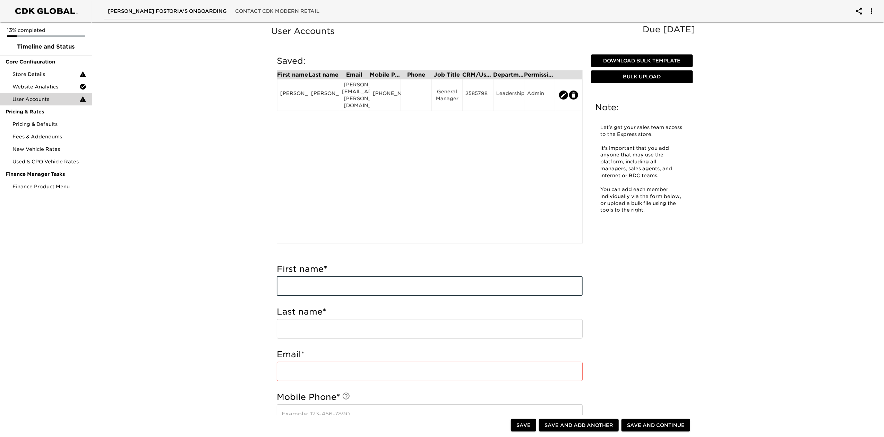
click at [384, 293] on input "text" at bounding box center [430, 285] width 306 height 19
type input "Levi"
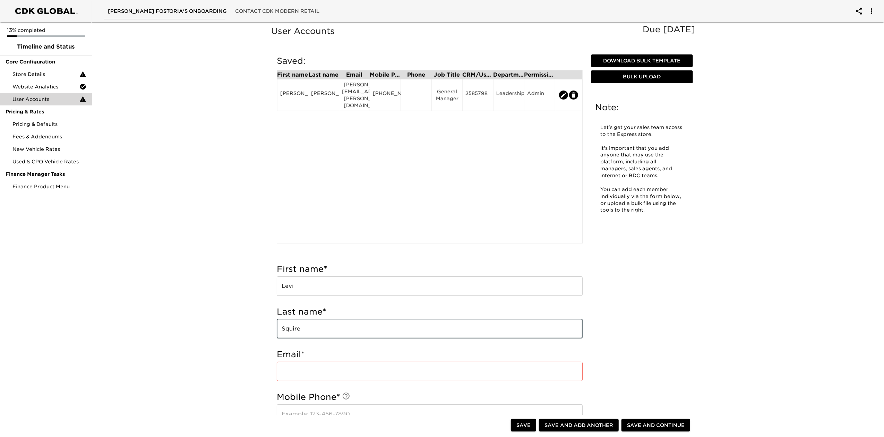
type input "Squire"
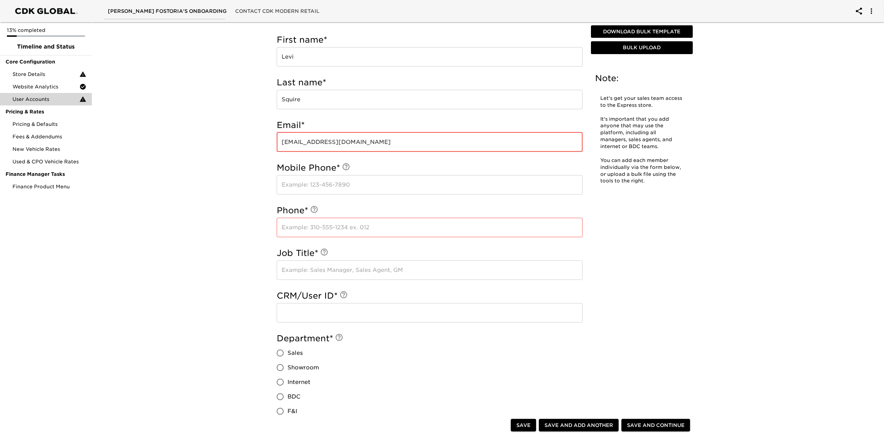
scroll to position [231, 0]
type input "levi.squire@drivereineke.com"
click at [332, 264] on input "text" at bounding box center [430, 268] width 306 height 19
type input "F&I"
click at [321, 309] on input "text" at bounding box center [430, 310] width 306 height 19
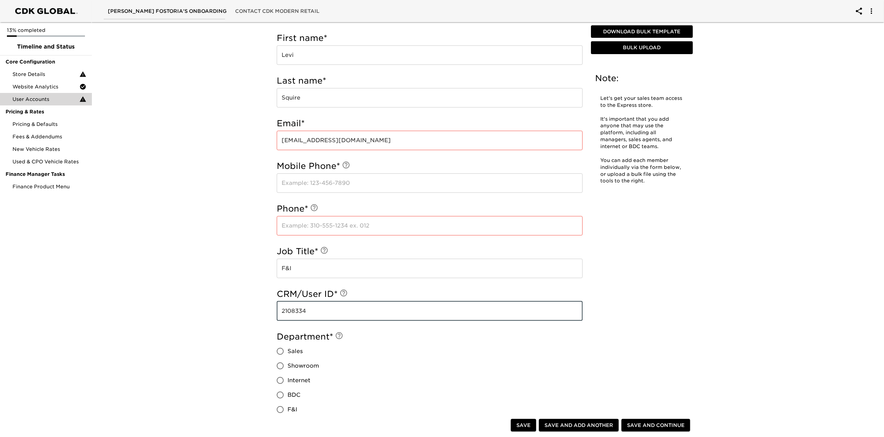
type input "2108334"
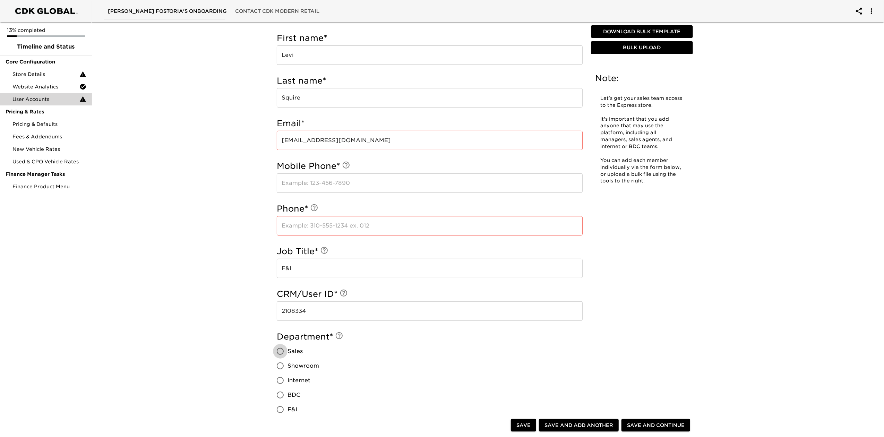
scroll to position [277, 0]
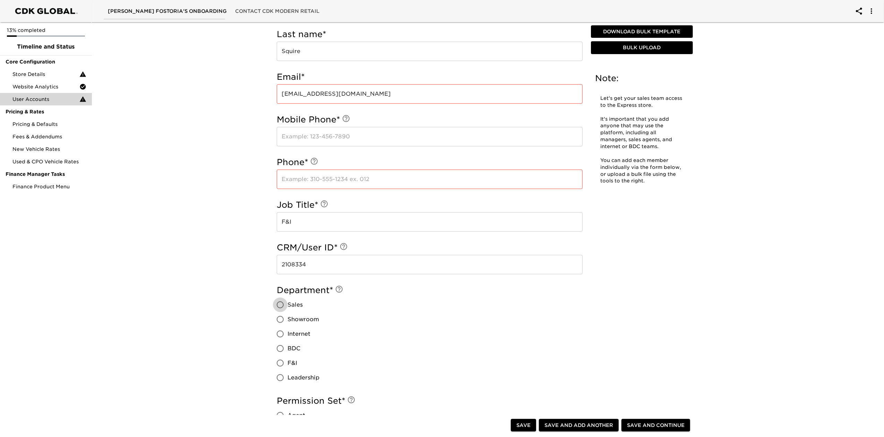
click at [292, 359] on span "F&I" at bounding box center [292, 363] width 10 height 8
click at [287, 359] on input "F&I" at bounding box center [280, 363] width 15 height 15
radio input "true"
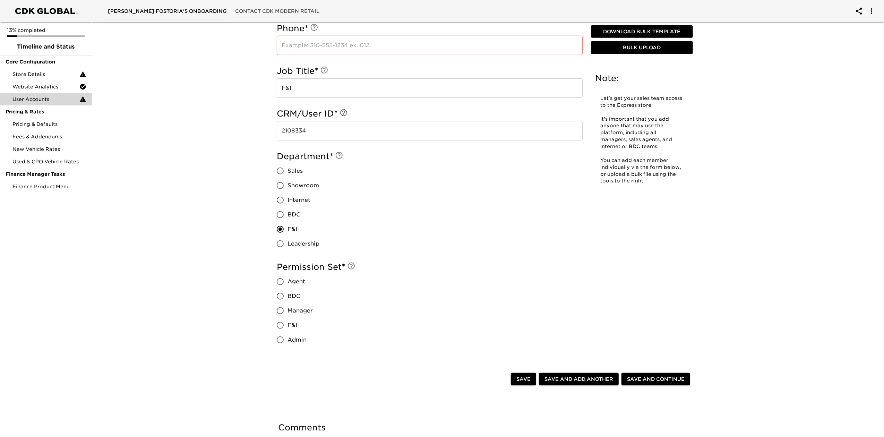
scroll to position [416, 0]
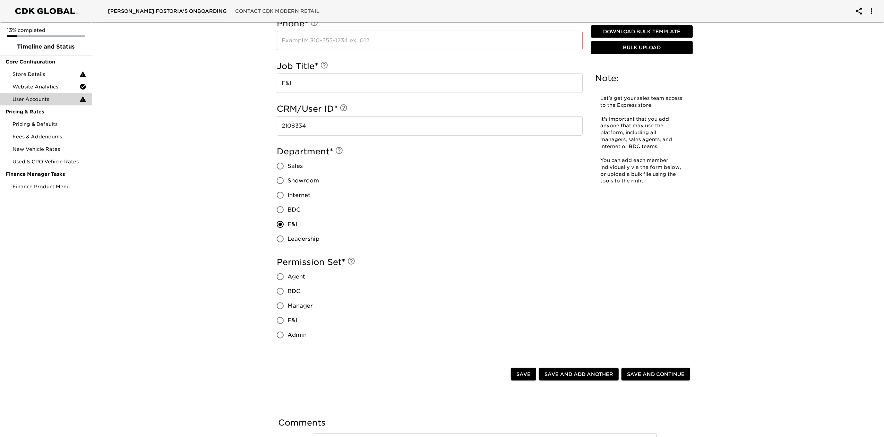
click at [286, 322] on input "F&I" at bounding box center [280, 320] width 15 height 15
radio input "true"
click at [597, 371] on span "Save and Add Another" at bounding box center [578, 374] width 69 height 9
radio input "false"
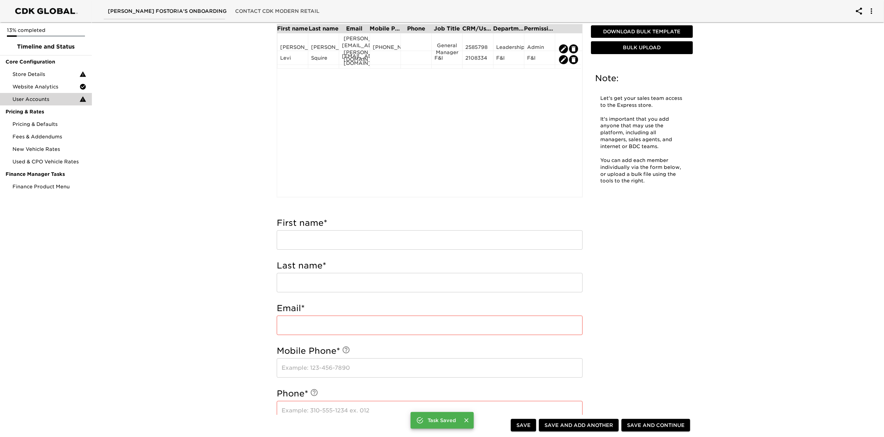
scroll to position [0, 0]
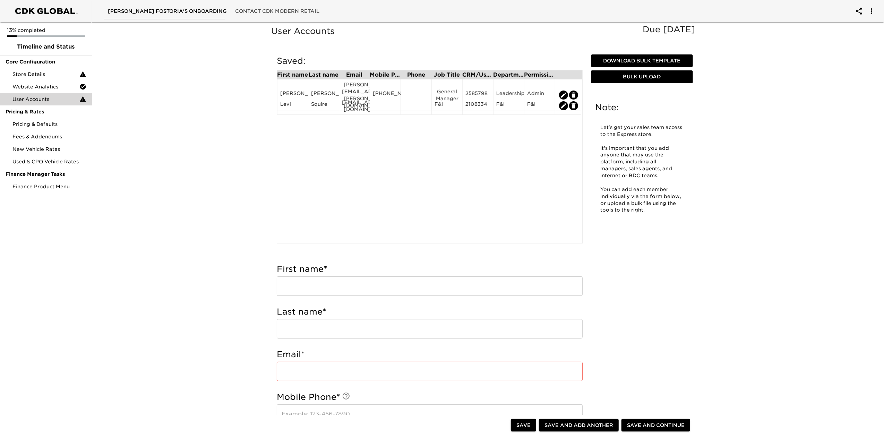
click at [311, 293] on input "text" at bounding box center [430, 285] width 306 height 19
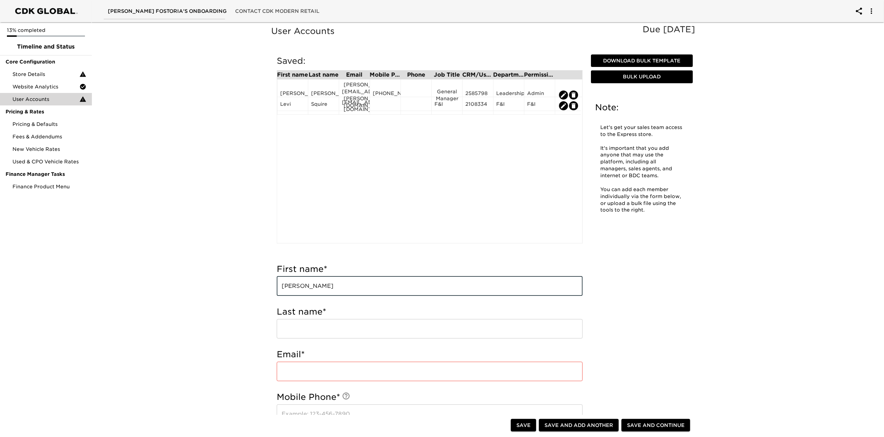
type input "Josh"
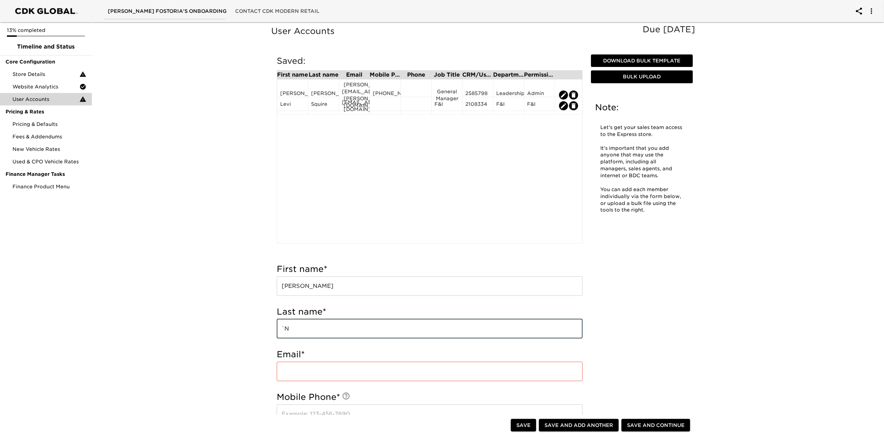
type input "`"
type input "Newlove"
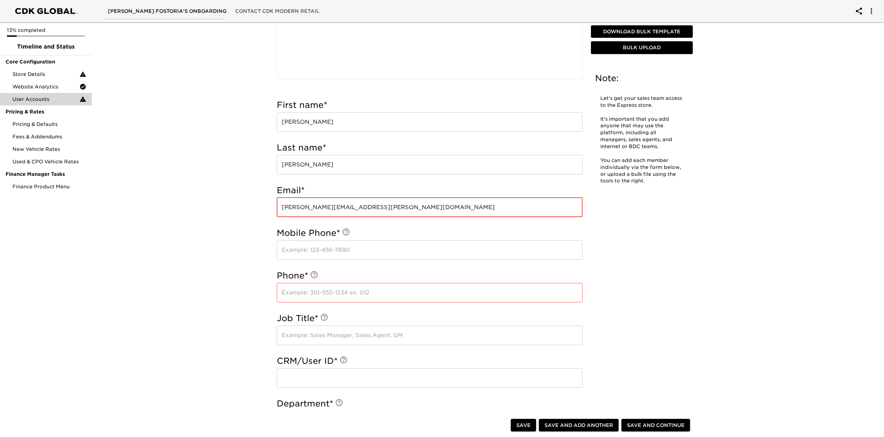
scroll to position [185, 0]
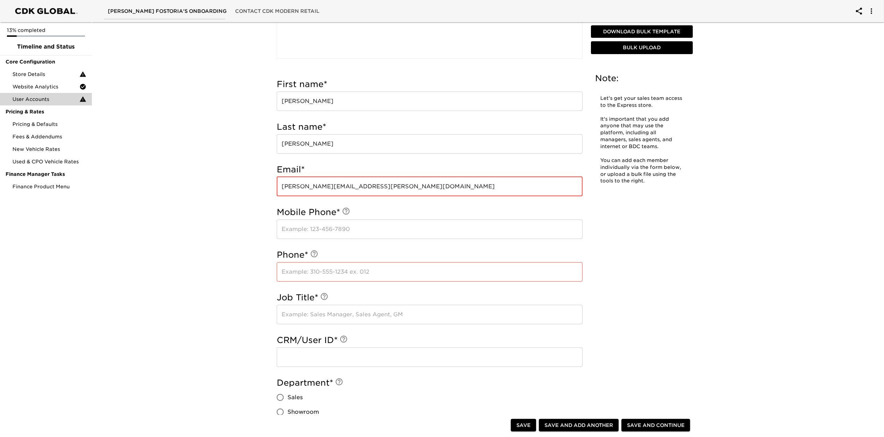
type input "josh.newlove@drivereineke.com"
click at [363, 318] on input "text" at bounding box center [430, 314] width 306 height 19
type input "1990805"
drag, startPoint x: 341, startPoint y: 317, endPoint x: 261, endPoint y: 322, distance: 79.6
click at [261, 322] on div "User Accounts Due in 3 Days Note: Let's get your sales team access to the Expre…" at bounding box center [484, 276] width 795 height 882
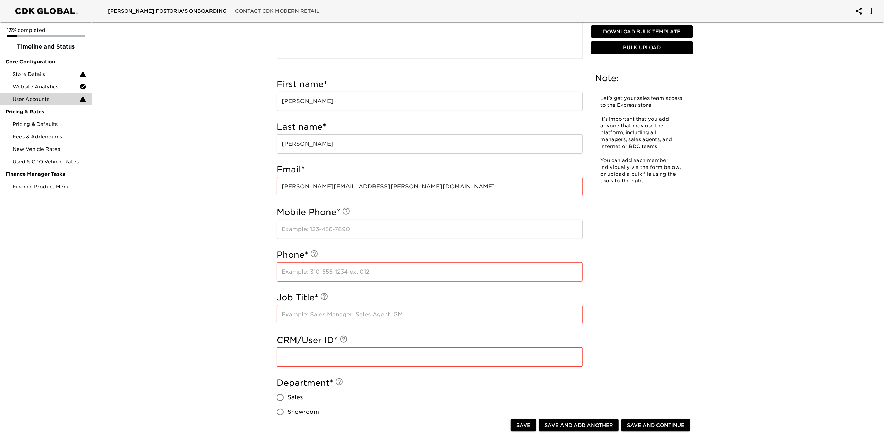
click at [317, 365] on input "text" at bounding box center [430, 356] width 306 height 19
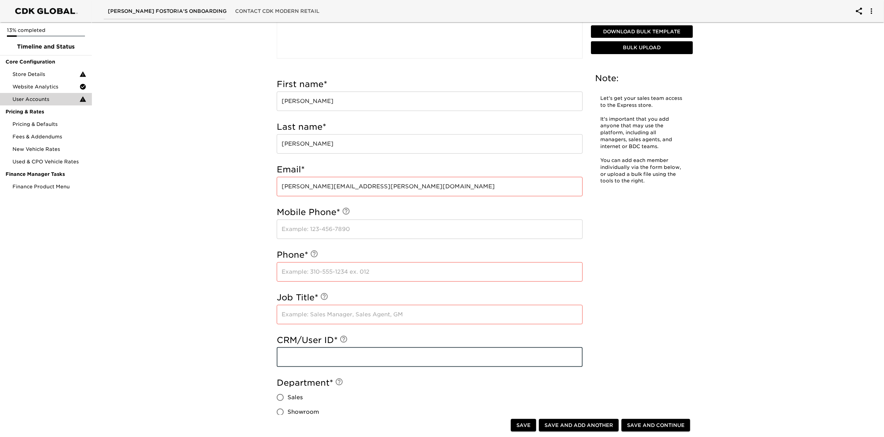
click at [336, 310] on input "text" at bounding box center [430, 314] width 306 height 19
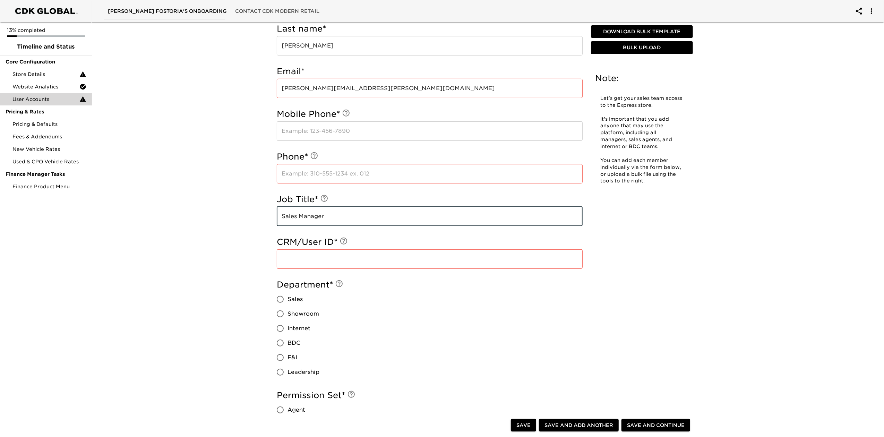
scroll to position [370, 0]
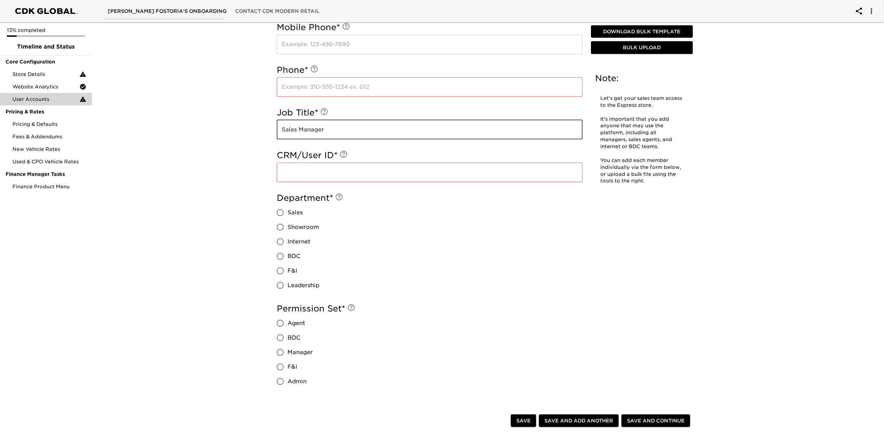
type input "Sales Manager"
click at [297, 212] on span "Sales" at bounding box center [294, 212] width 15 height 8
click at [287, 212] on input "Sales" at bounding box center [280, 212] width 15 height 15
radio input "true"
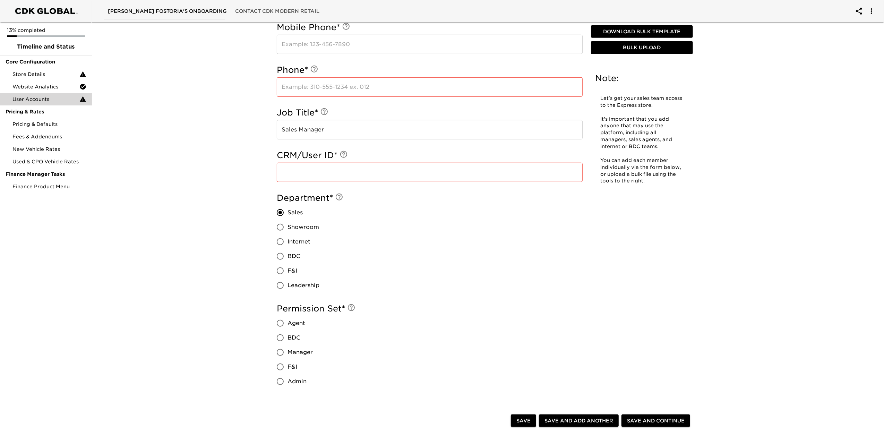
click at [307, 355] on span "Manager" at bounding box center [299, 352] width 25 height 8
click at [287, 355] on input "Manager" at bounding box center [280, 352] width 15 height 15
radio input "true"
click at [552, 425] on button "Save and Add Another" at bounding box center [579, 420] width 80 height 13
radio input "false"
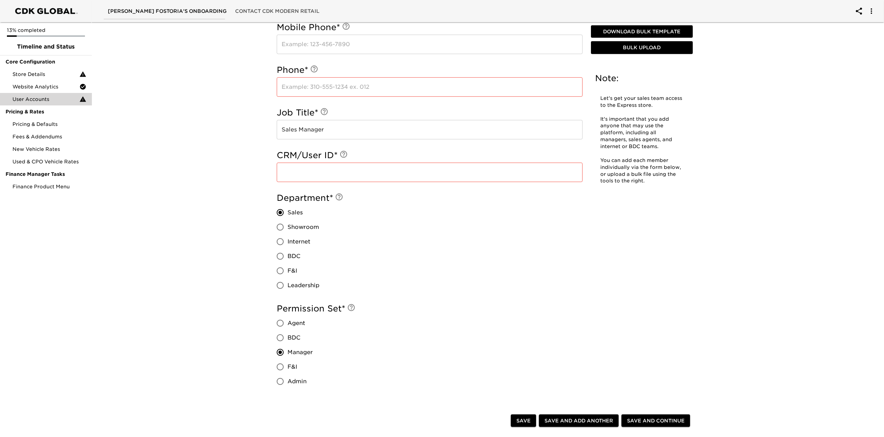
radio input "false"
click at [388, 176] on input "text" at bounding box center [430, 172] width 306 height 19
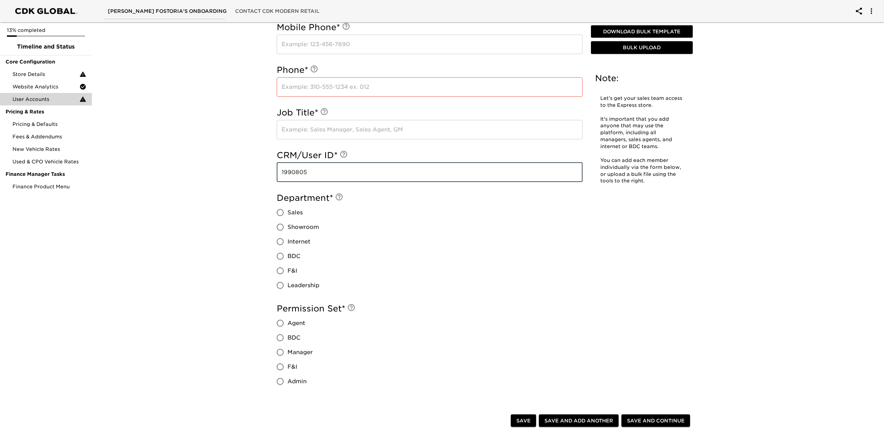
type input "1990805"
click at [389, 228] on div "Department * Sales Showroom Internet BDC F&I Leadership" at bounding box center [430, 242] width 306 height 100
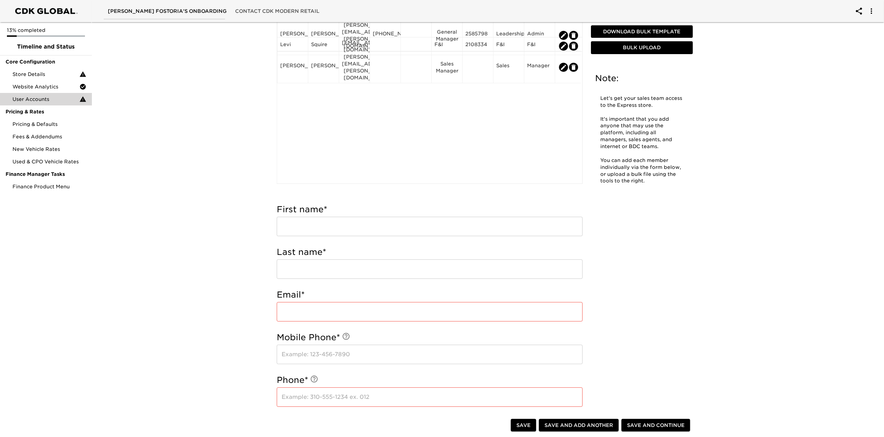
scroll to position [0, 0]
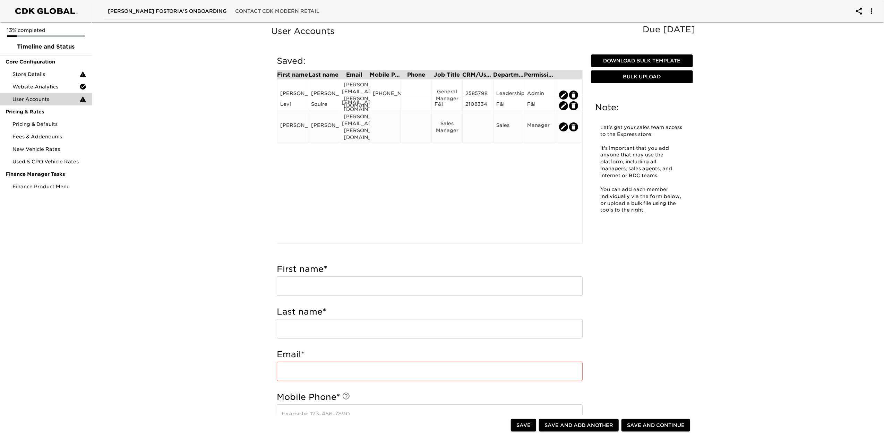
click at [477, 122] on div at bounding box center [477, 127] width 25 height 10
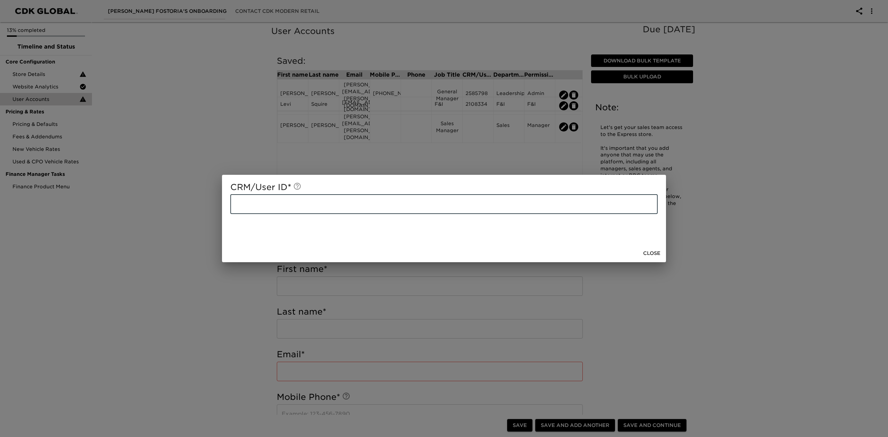
click at [381, 200] on input "text" at bounding box center [443, 204] width 427 height 19
type input "1990805"
click at [647, 253] on span "Close" at bounding box center [651, 253] width 17 height 9
type input "1990805"
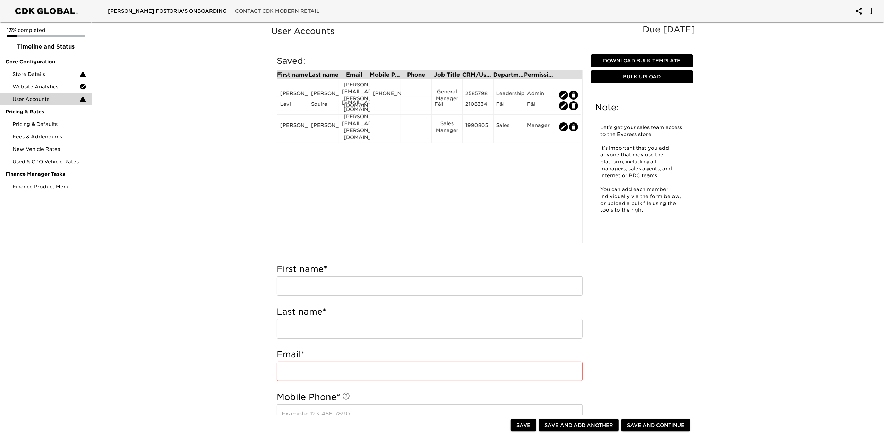
click at [689, 249] on div "User Accounts Due in 3 Days Note: Let's get your sales team access to the Expre…" at bounding box center [485, 402] width 430 height 756
click at [659, 428] on span "Save and Continue" at bounding box center [656, 425] width 58 height 9
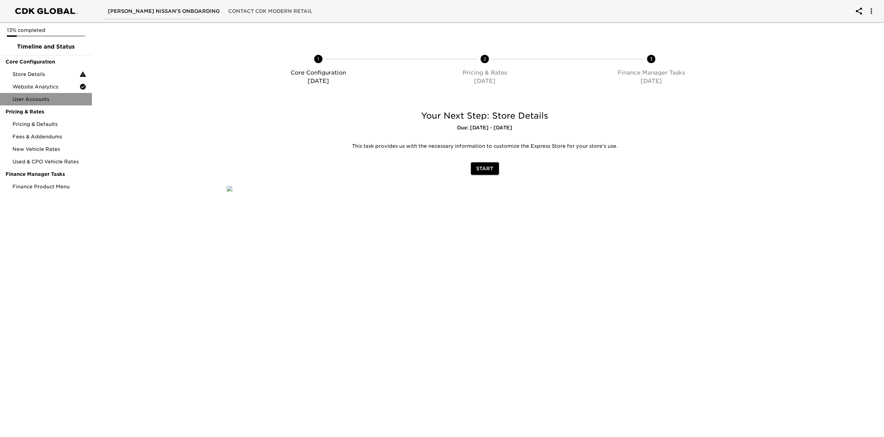
click at [37, 103] on div "User Accounts" at bounding box center [46, 99] width 92 height 12
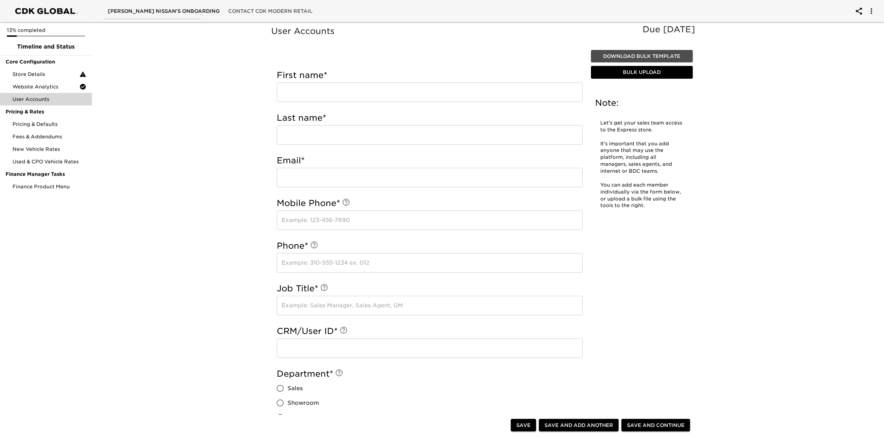
click at [668, 51] on button "Download Bulk Template" at bounding box center [642, 56] width 102 height 13
